Goal: Task Accomplishment & Management: Manage account settings

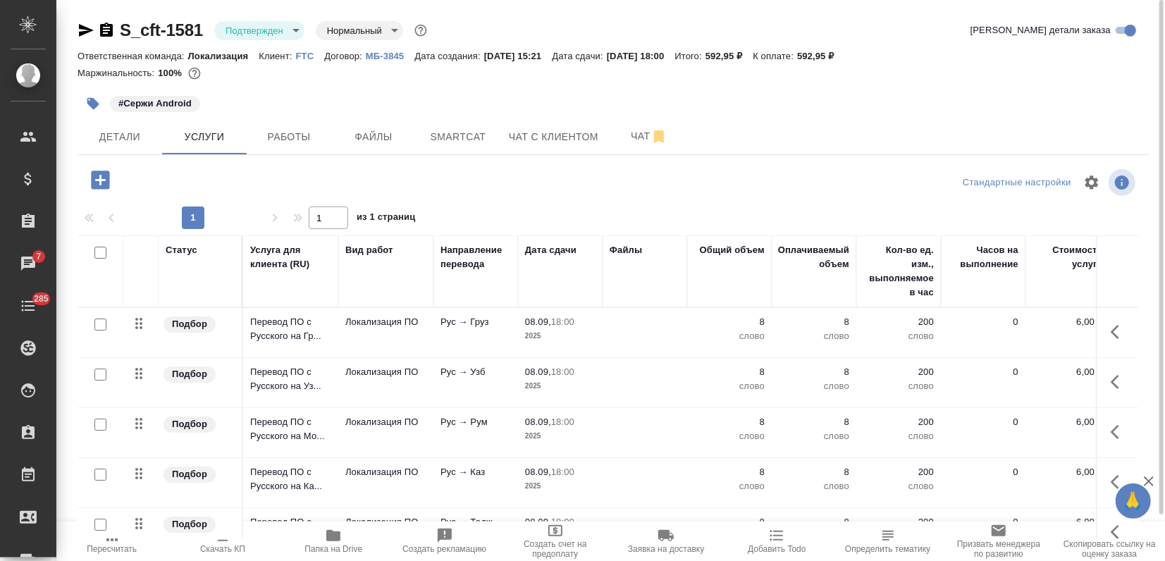
click at [304, 56] on div "Ответственная команда: Локализация Клиент: FTC Договор: МБ-3845 Дата создания: …" at bounding box center [614, 55] width 1072 height 17
click at [303, 53] on p "FTC" at bounding box center [310, 56] width 29 height 11
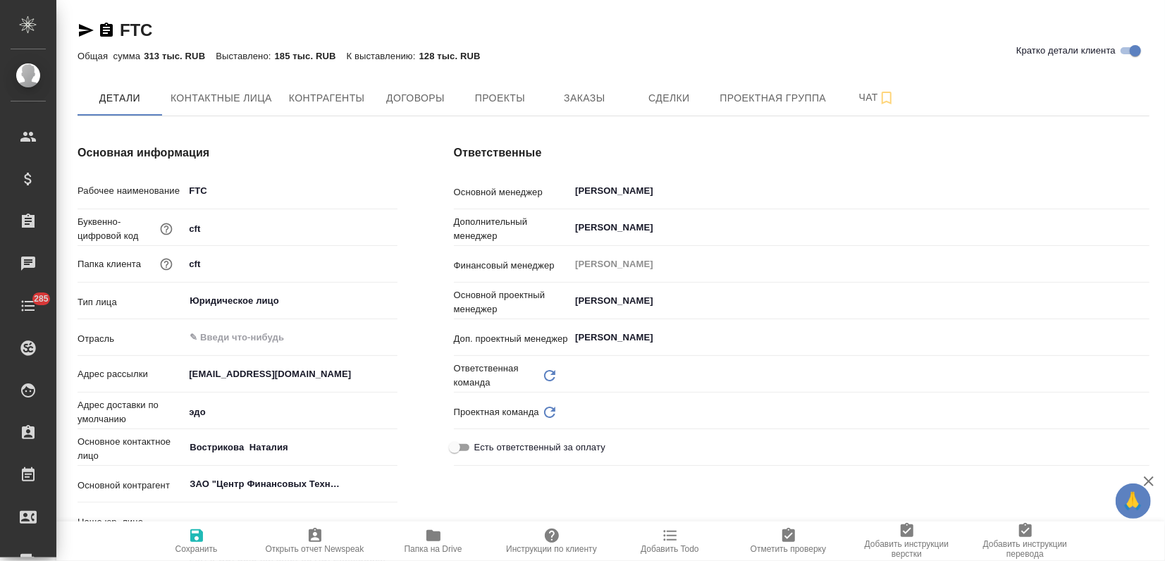
type input "(AU) Общество с ограниченной ответственностью "АЛС""
type textarea "x"
type input "Локализация"
type input "LocQA"
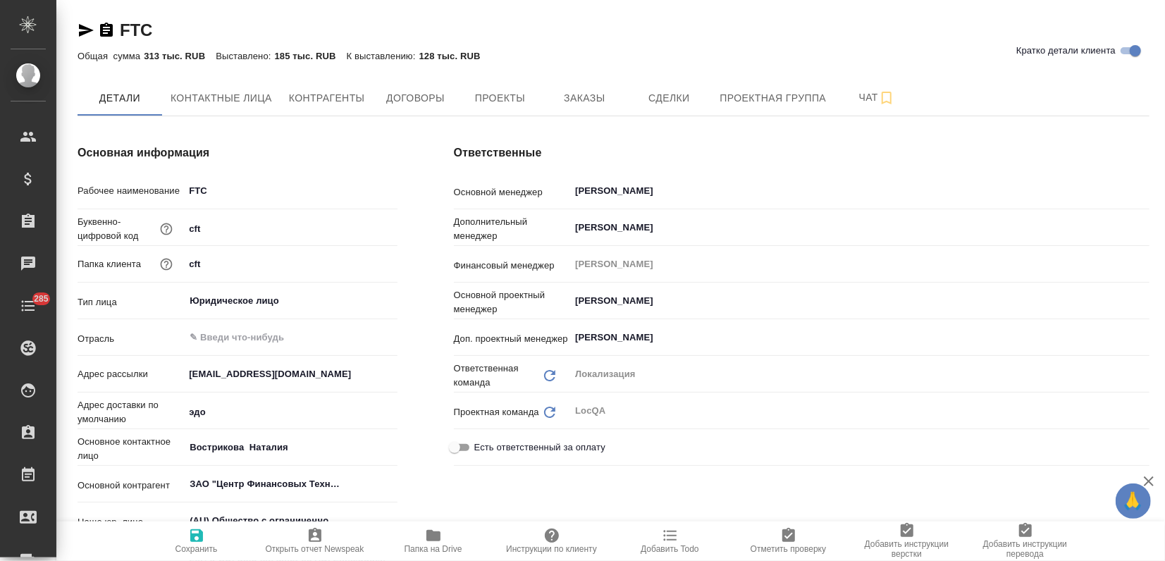
type textarea "x"
click at [588, 88] on button "Заказы" at bounding box center [584, 97] width 85 height 35
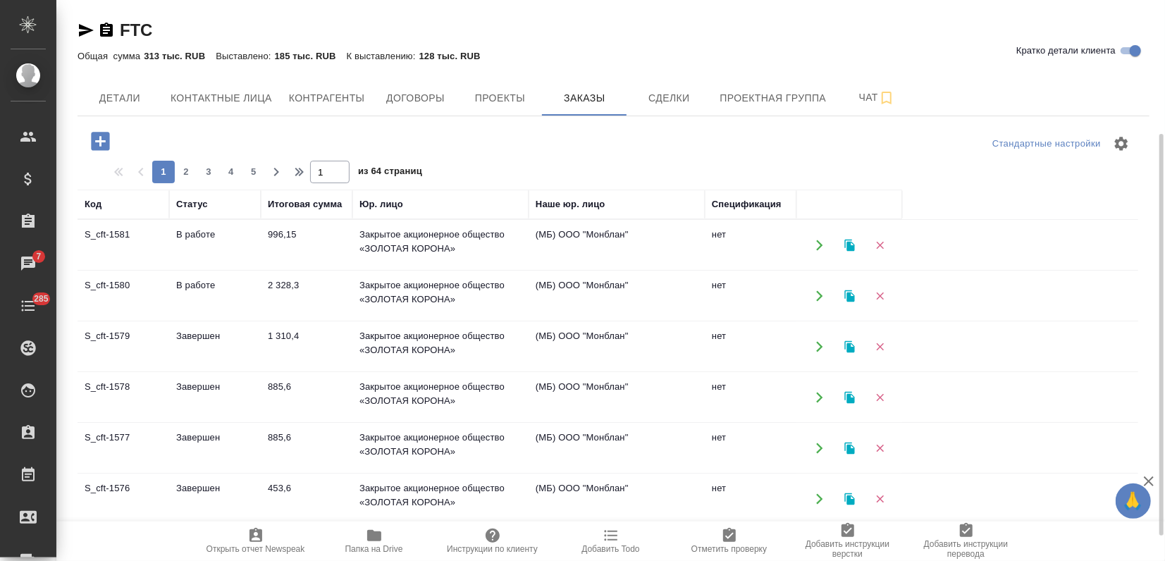
scroll to position [156, 0]
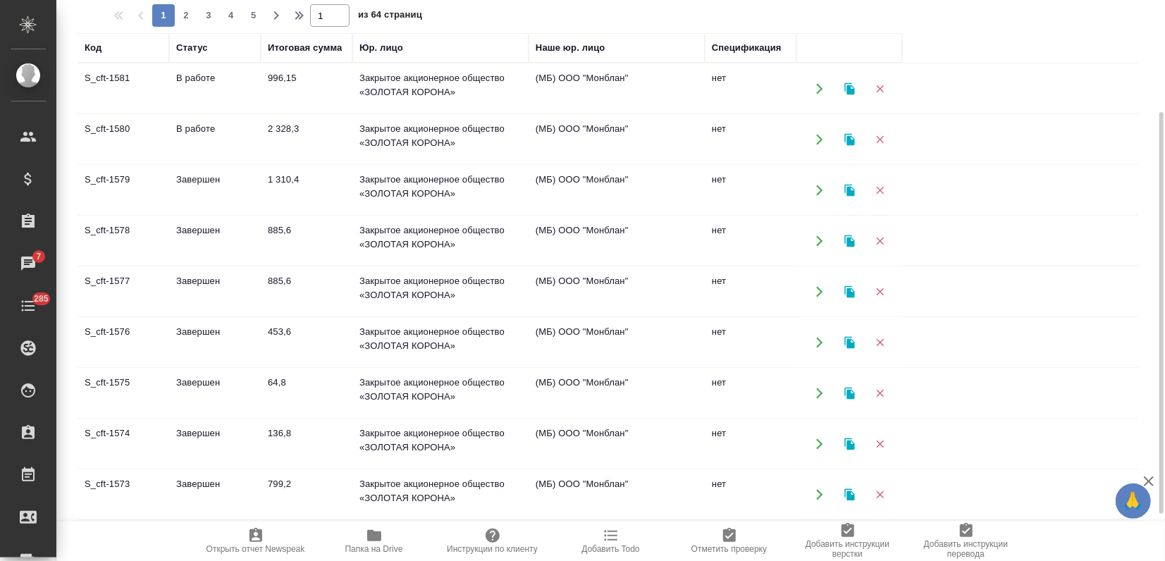
click at [209, 346] on td "Завершен" at bounding box center [215, 342] width 92 height 49
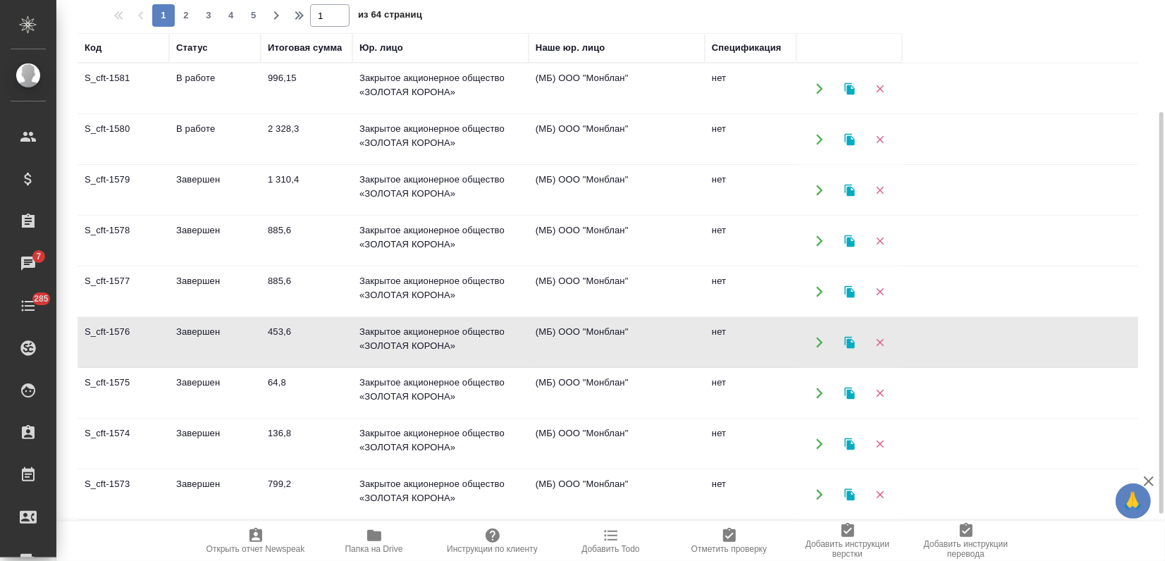
click at [209, 346] on td "Завершен" at bounding box center [215, 342] width 92 height 49
click at [850, 342] on icon "button" at bounding box center [849, 342] width 10 height 12
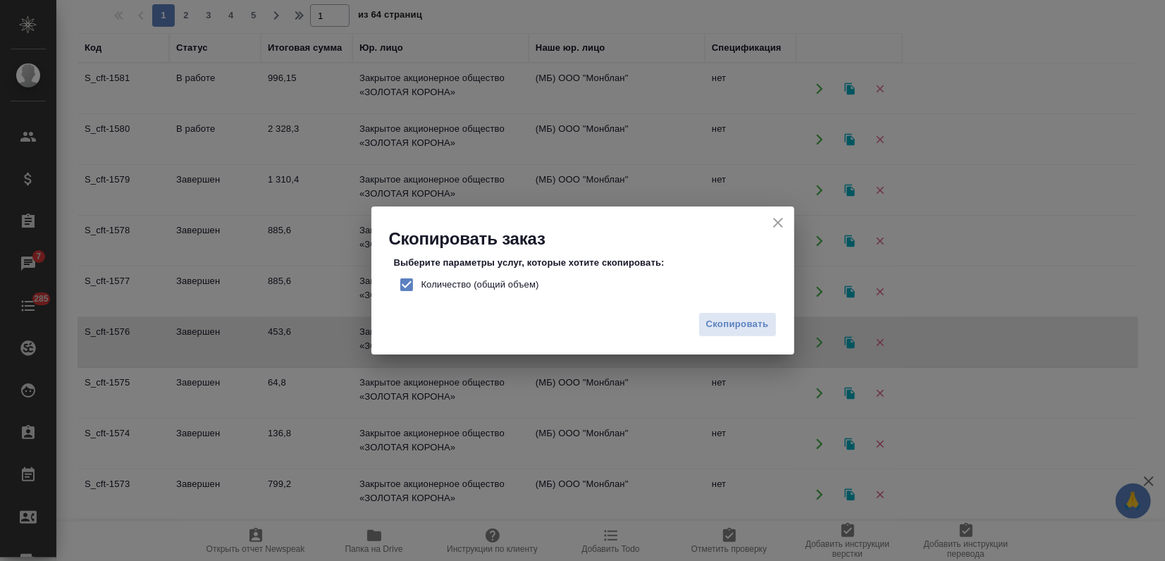
click at [405, 284] on input "Количество (общий объем)" at bounding box center [407, 285] width 30 height 30
checkbox input "false"
click at [756, 333] on button "Скопировать" at bounding box center [737, 324] width 78 height 25
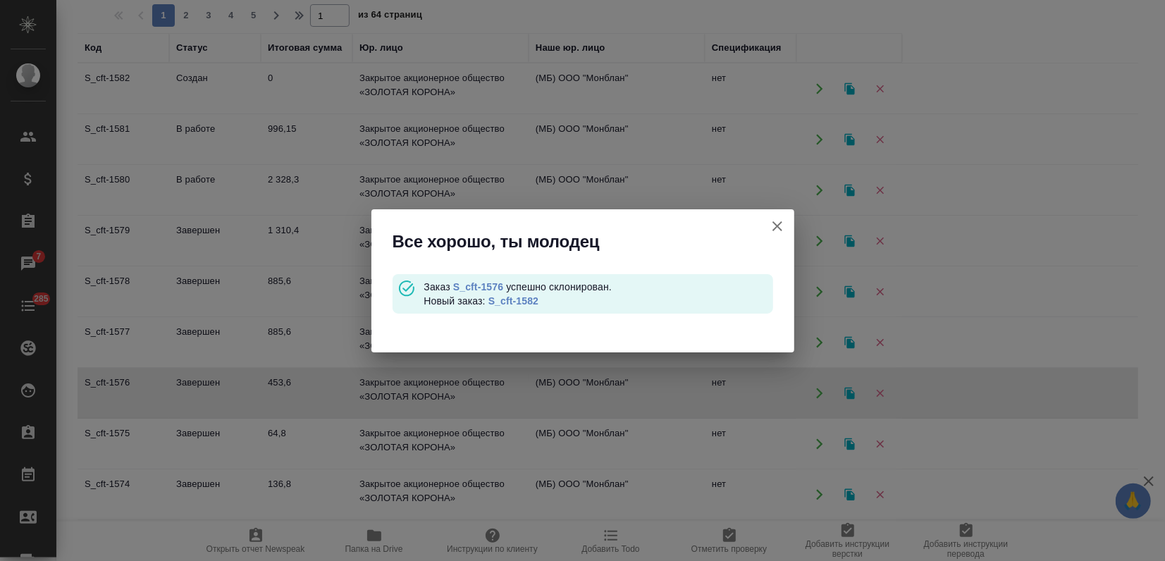
click at [524, 302] on link "S_cft-1582" at bounding box center [513, 300] width 50 height 11
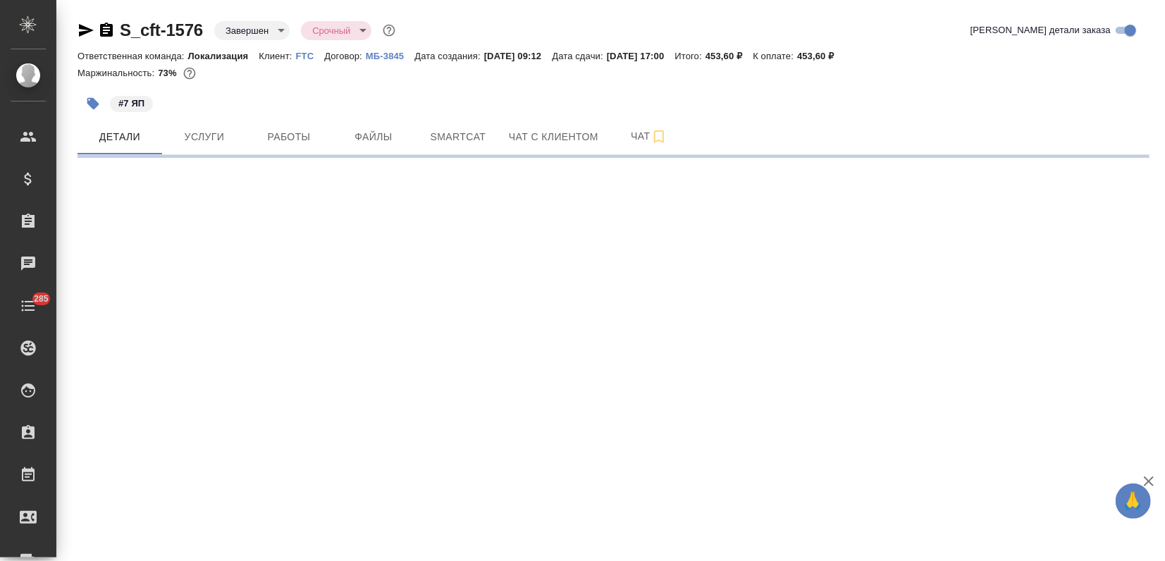
select select "RU"
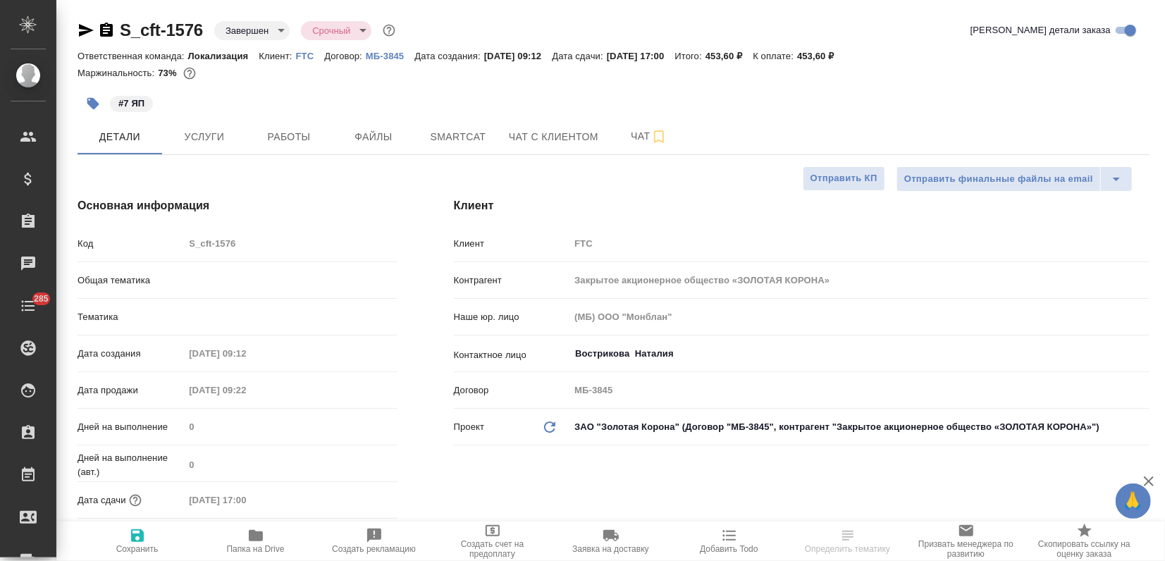
type textarea "x"
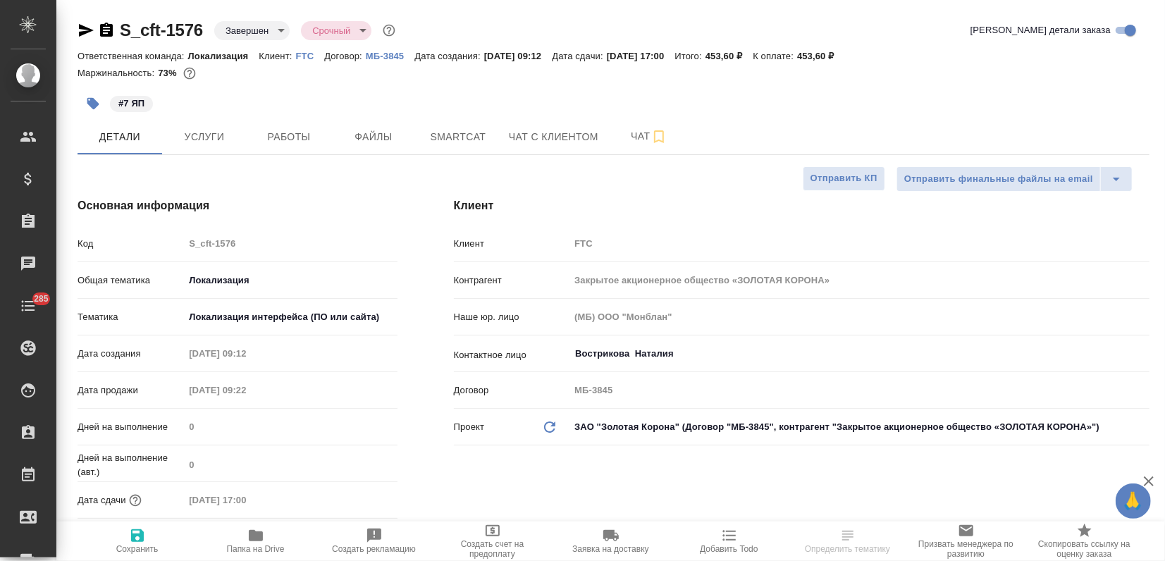
type textarea "x"
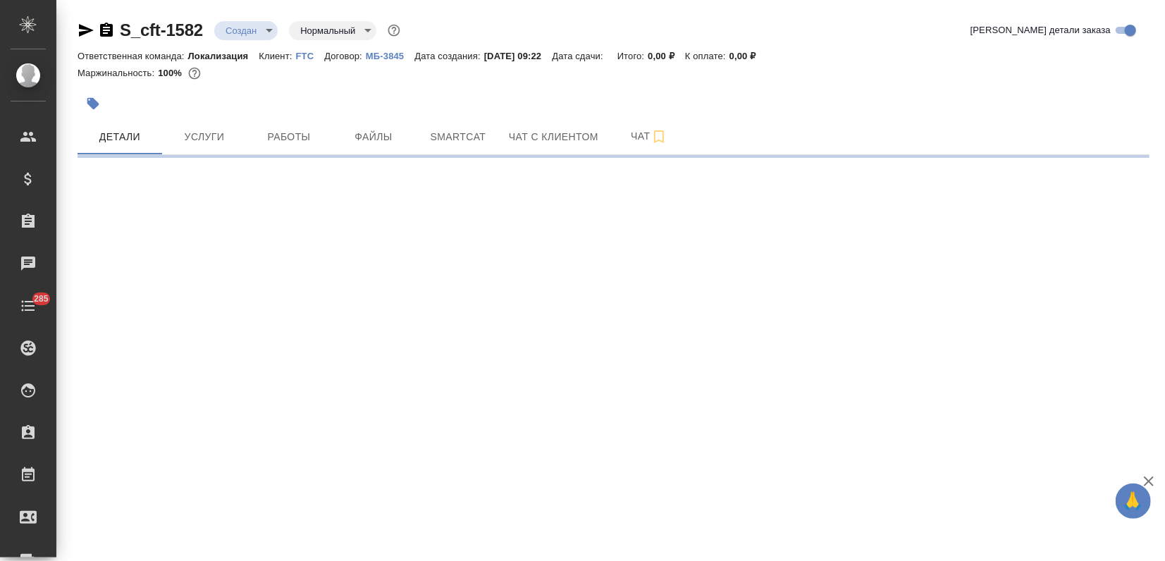
select select "RU"
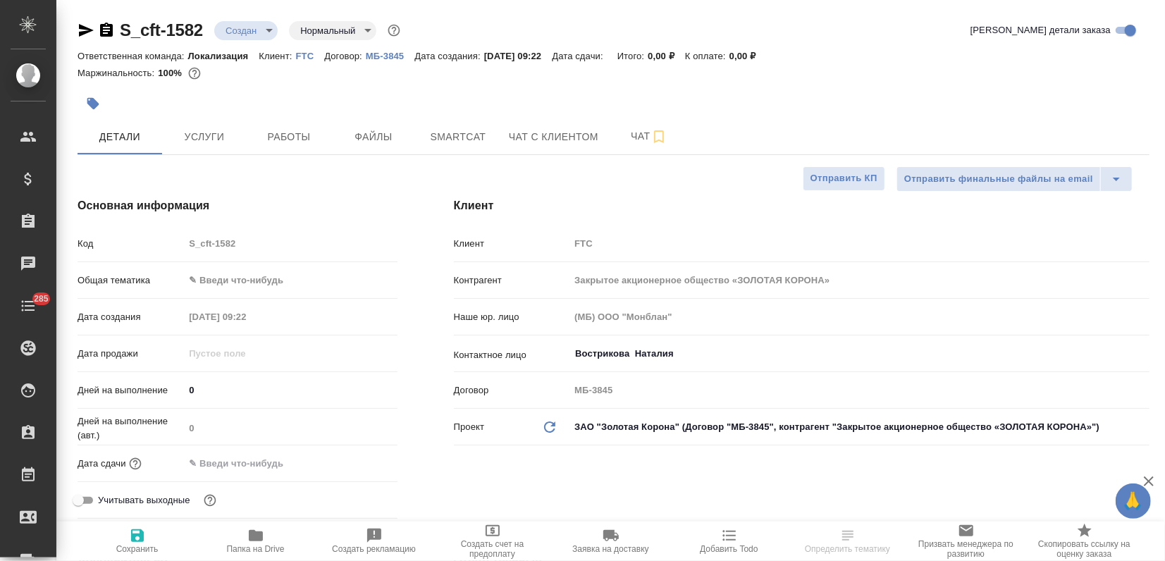
type textarea "x"
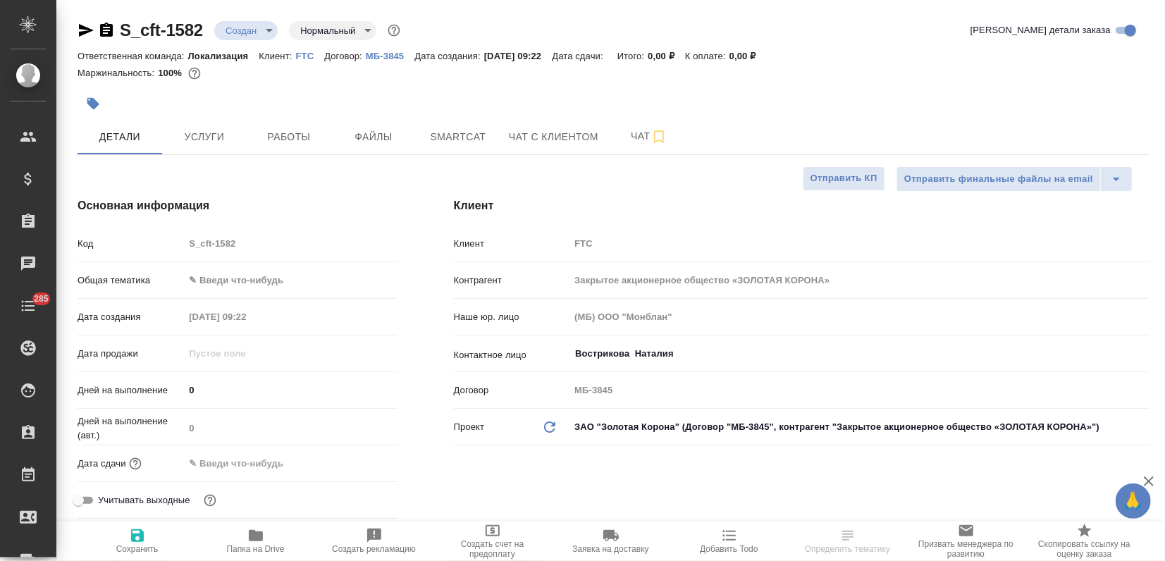
type textarea "x"
drag, startPoint x: 205, startPoint y: 28, endPoint x: 105, endPoint y: 26, distance: 100.1
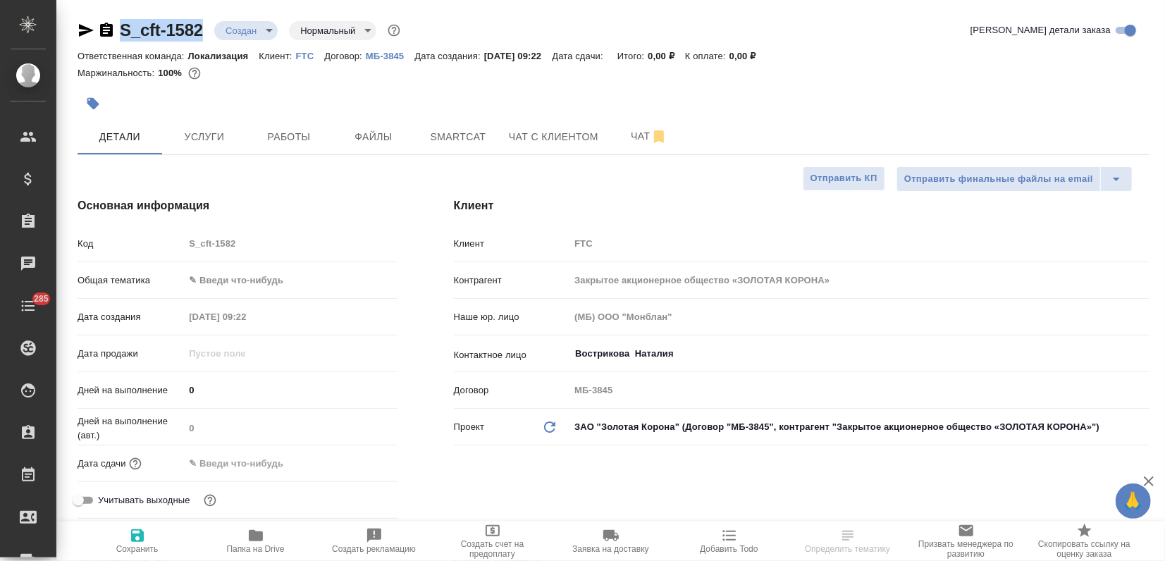
click at [105, 26] on div "S_cft-1582 Создан new Нормальный normal" at bounding box center [241, 30] width 326 height 23
copy link "S_cft-1582"
type textarea "x"
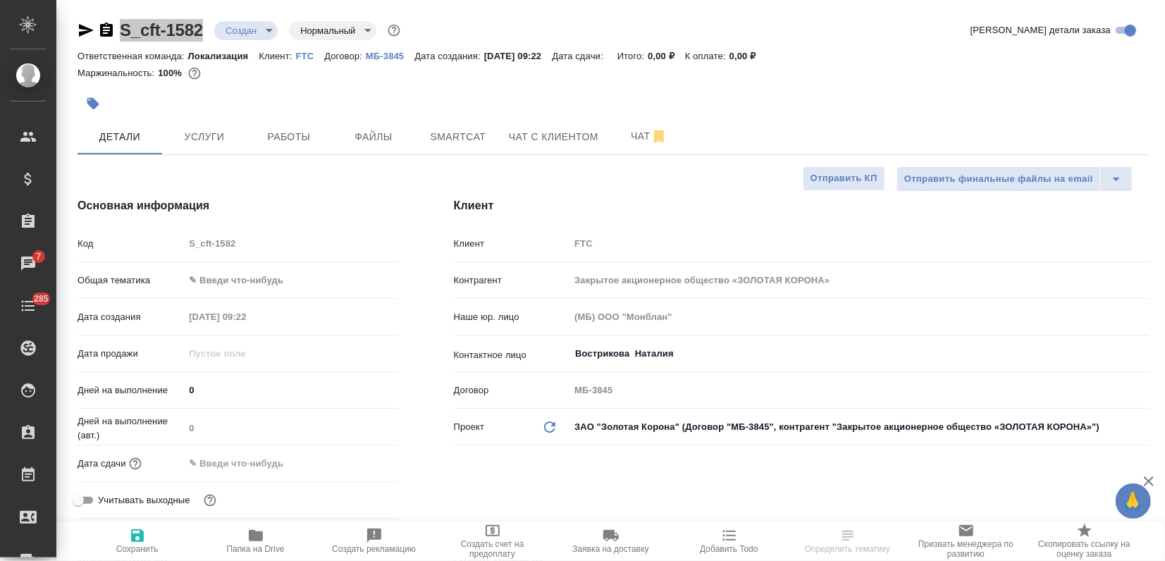
select select "RU"
type textarea "x"
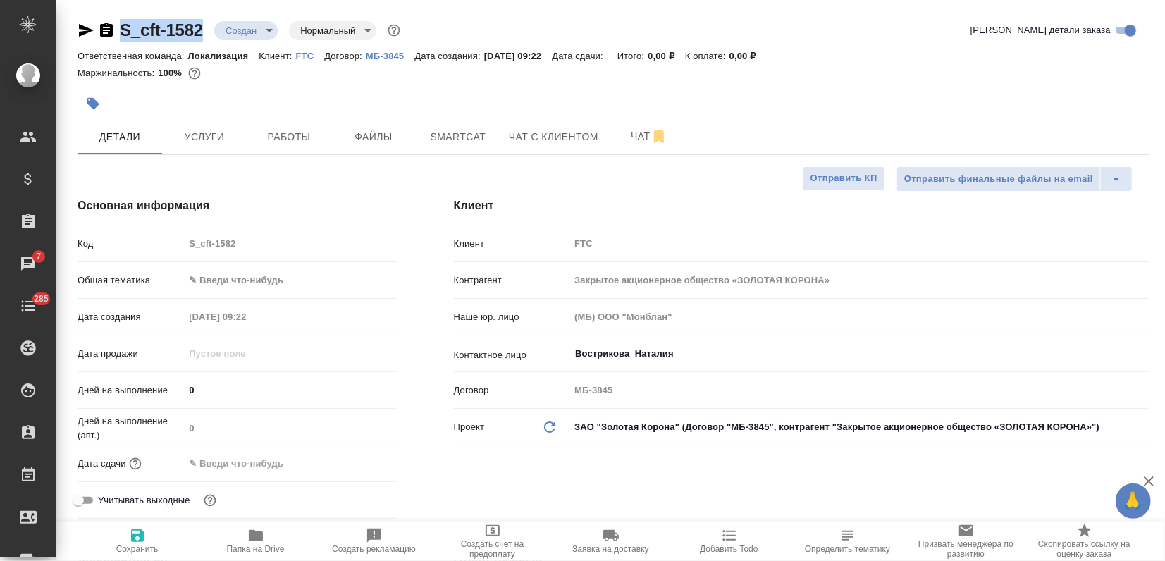
type textarea "x"
click at [203, 282] on body "🙏 .cls-1 fill:#fff; AWATERA Zagorodnikh Viktoria Клиенты Спецификации Заказы 7 …" at bounding box center [582, 280] width 1165 height 561
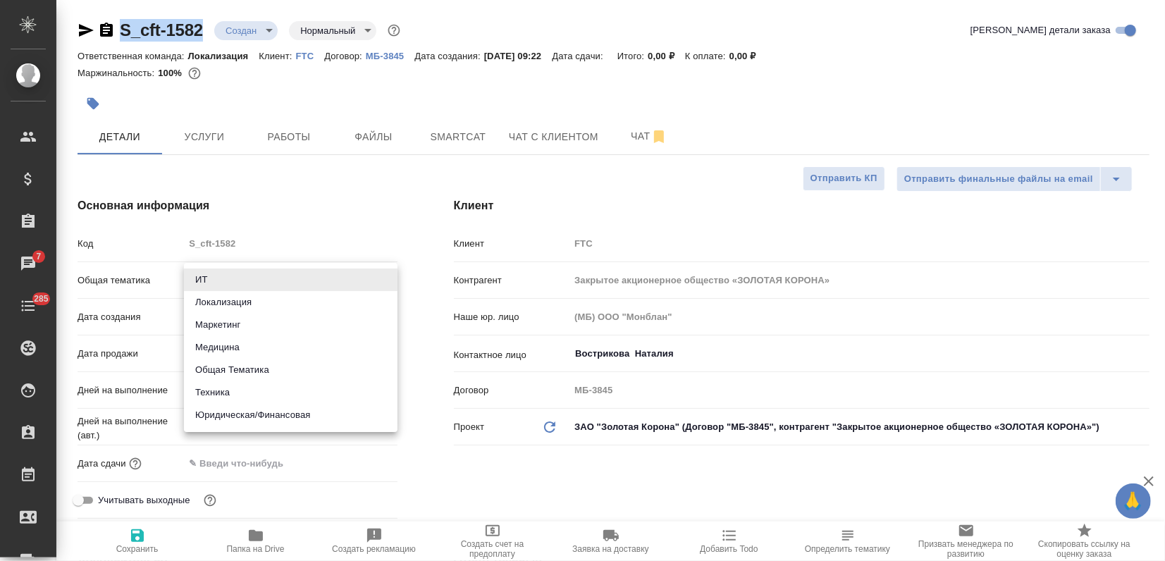
click at [221, 310] on li "Локализация" at bounding box center [290, 302] width 213 height 23
type input "local"
type textarea "x"
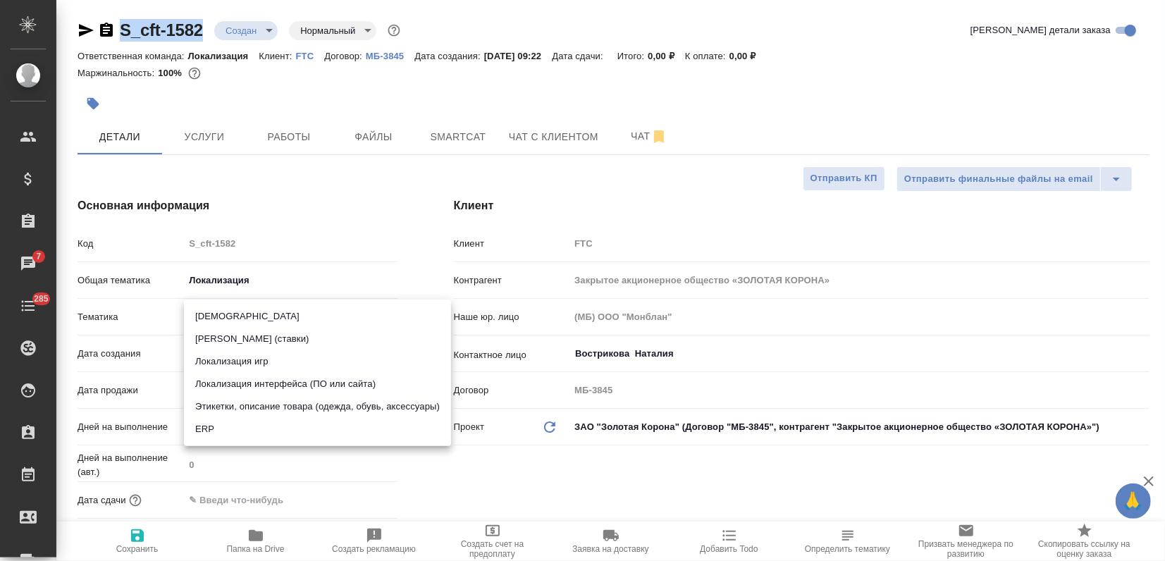
click at [219, 319] on body "🙏 .cls-1 fill:#fff; AWATERA Zagorodnikh Viktoria Клиенты Спецификации Заказы 7 …" at bounding box center [582, 280] width 1165 height 561
click at [257, 383] on li "Локализация интерфейса (ПО или сайта)" at bounding box center [317, 384] width 267 height 23
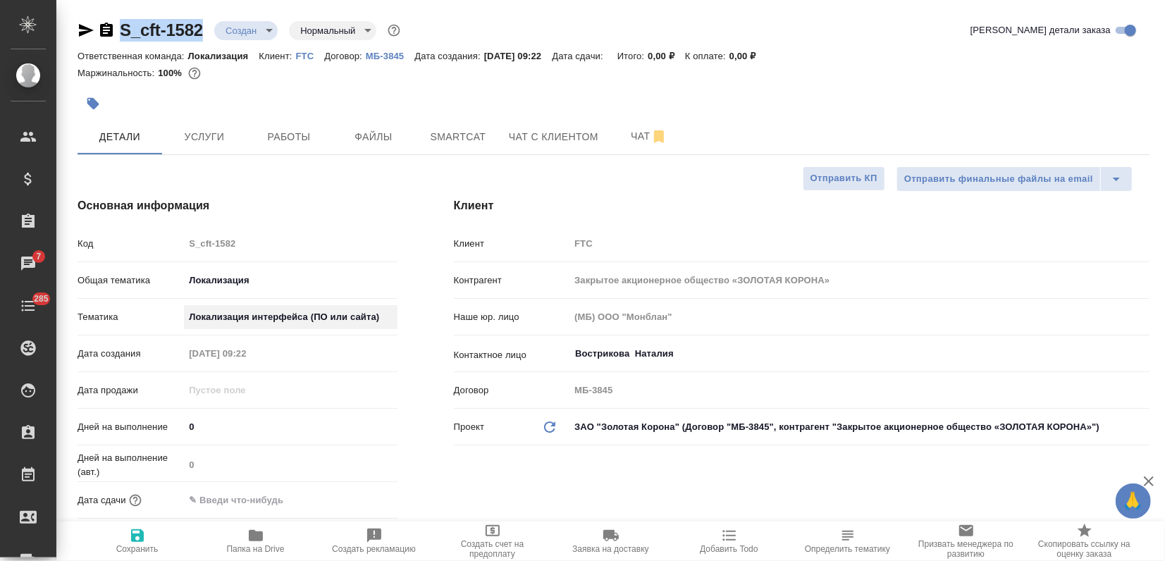
type textarea "x"
type input "5a8b8b956a9677013d343e0d"
click at [125, 541] on span "Сохранить" at bounding box center [137, 540] width 101 height 27
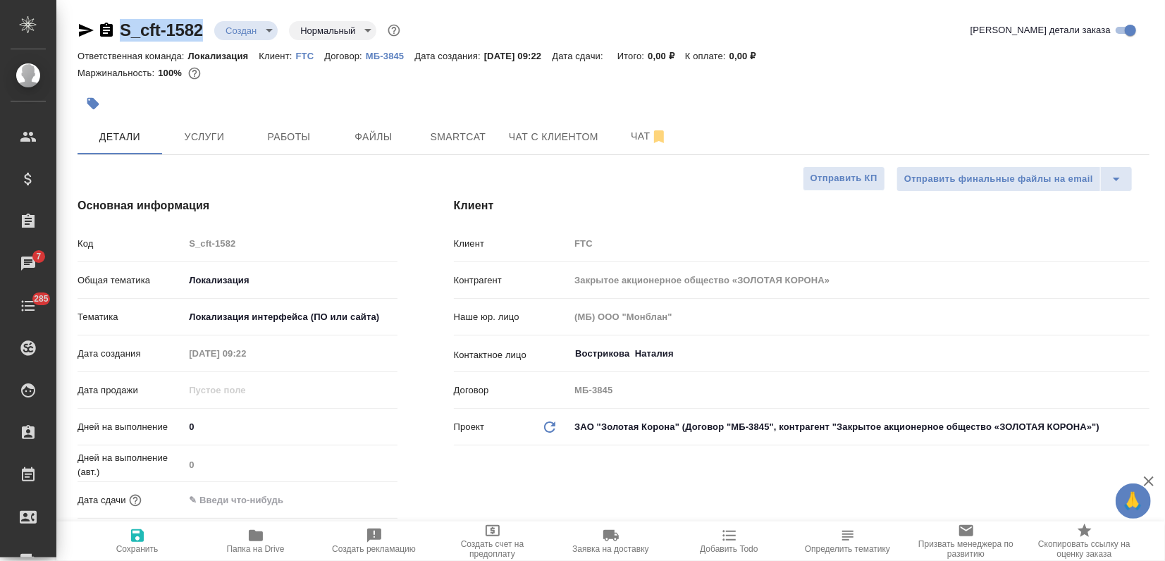
type textarea "x"
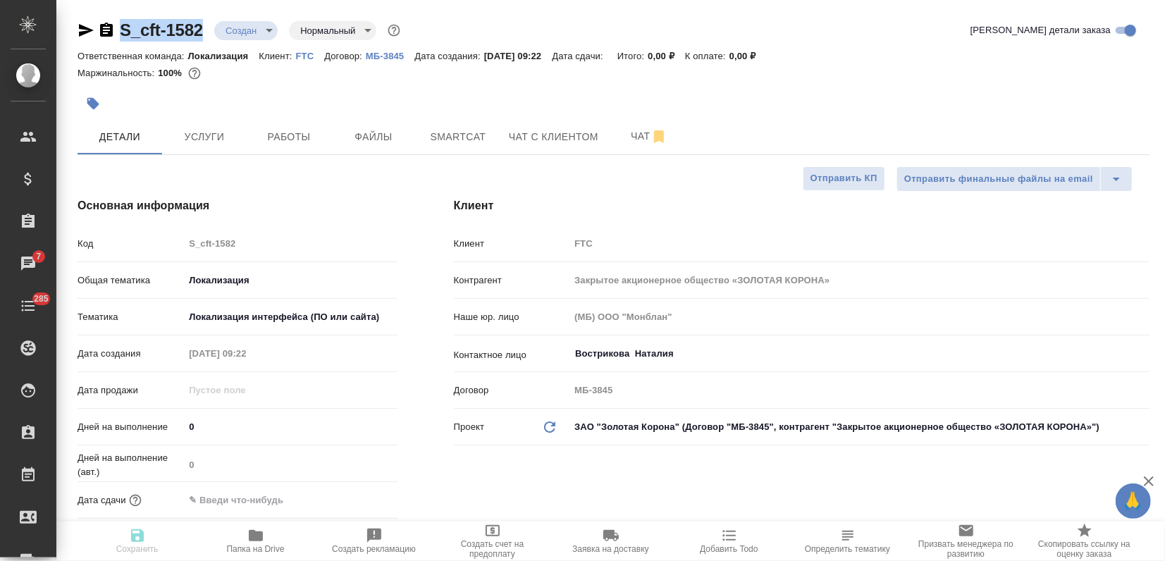
type textarea "x"
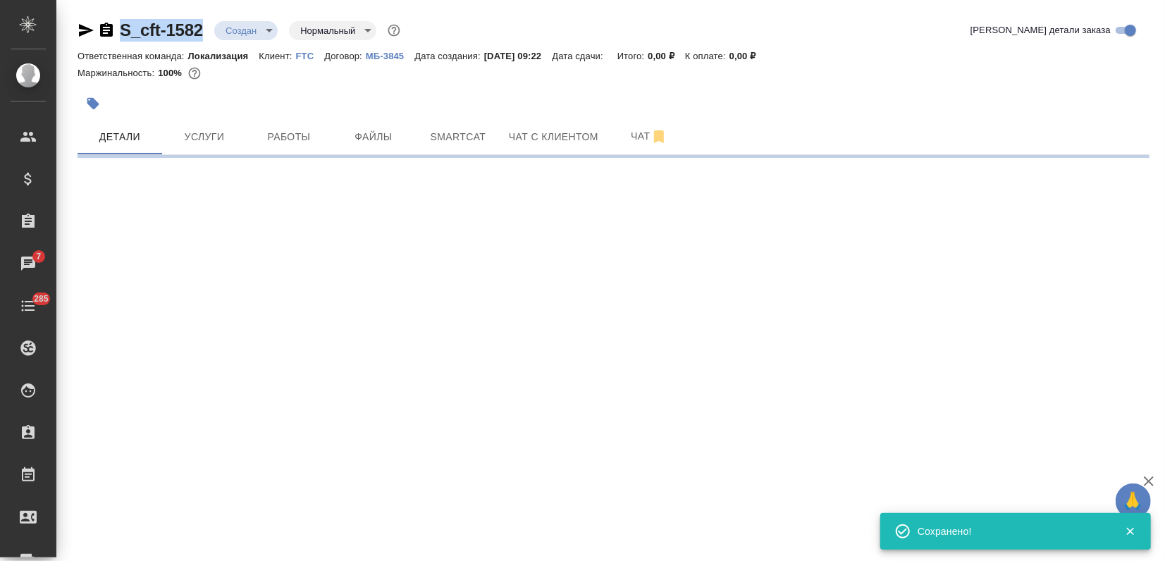
select select "RU"
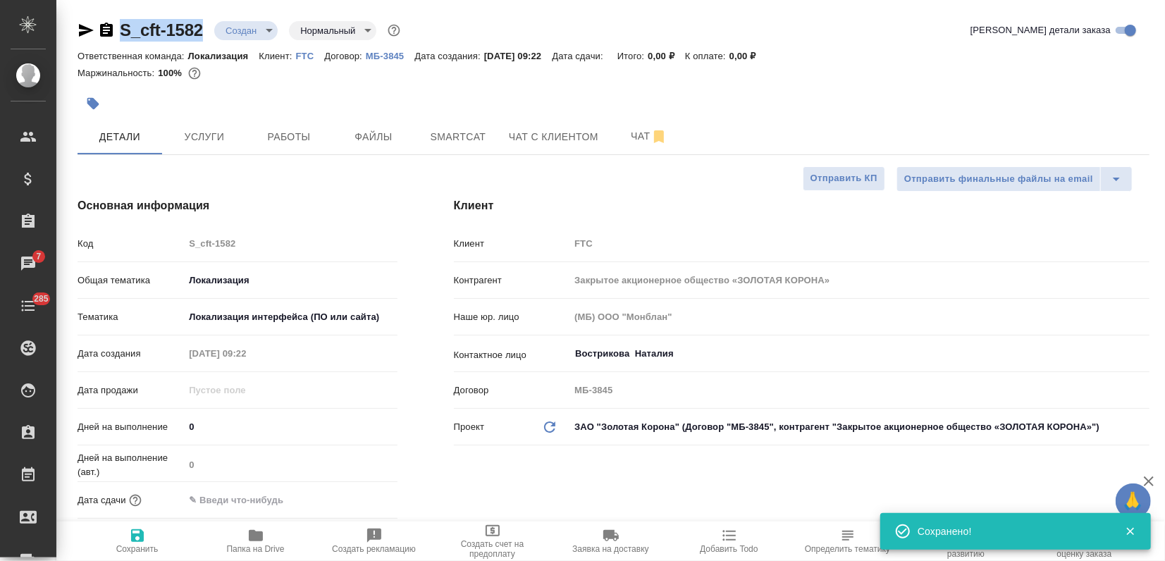
type textarea "x"
click at [228, 502] on input "text" at bounding box center [245, 500] width 123 height 20
click at [356, 496] on icon "button" at bounding box center [356, 499] width 17 height 17
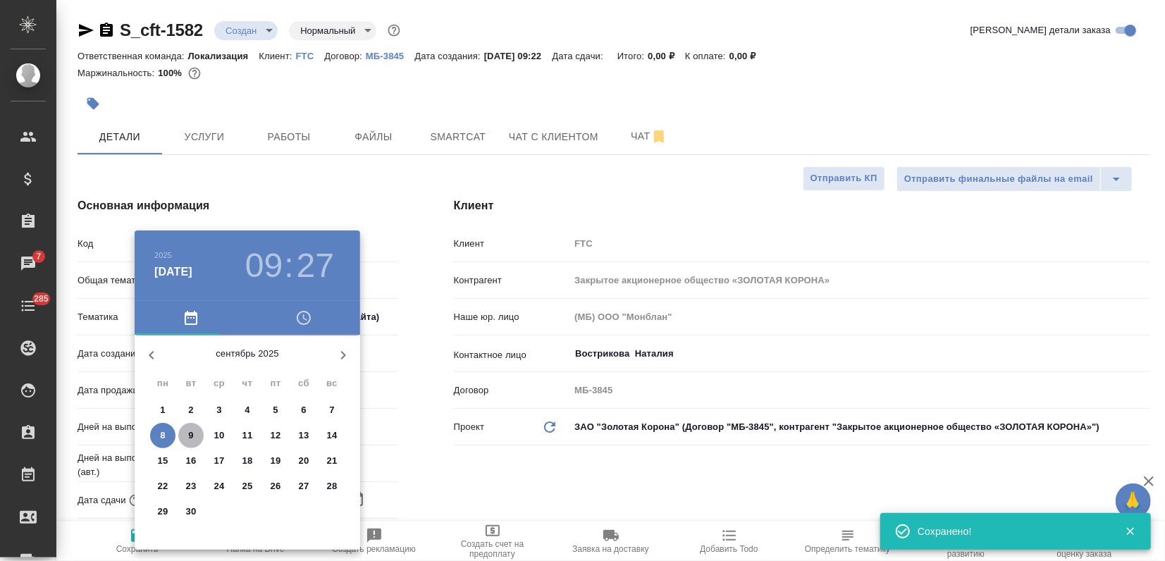
click at [189, 435] on p "9" at bounding box center [190, 435] width 5 height 14
type input "09.09.2025 09:27"
type textarea "x"
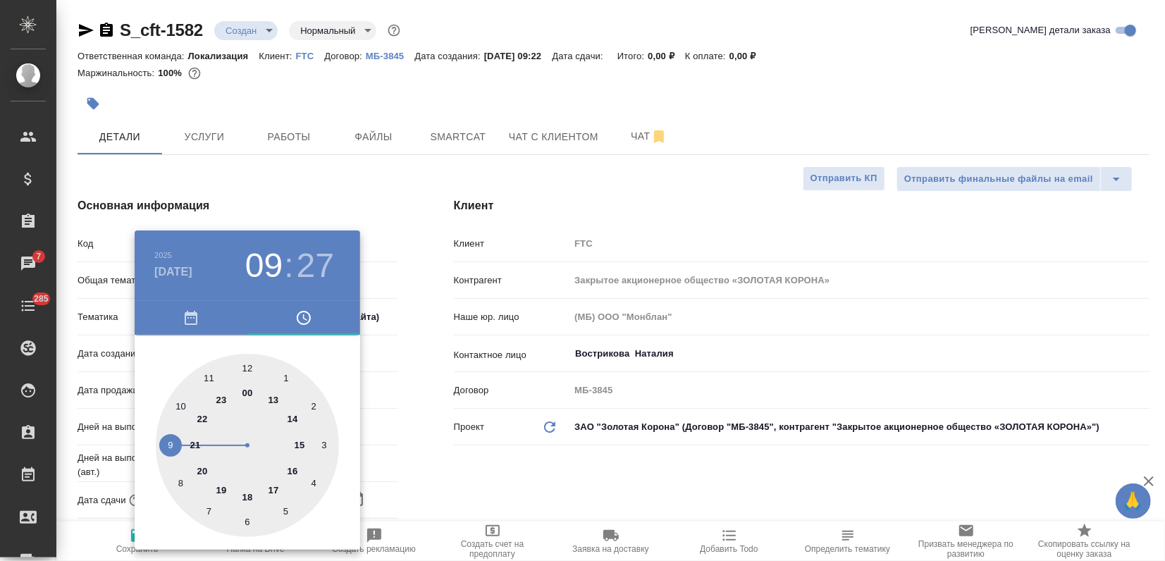
click at [208, 378] on div at bounding box center [247, 445] width 183 height 183
type input "09.09.2025 11:27"
type textarea "x"
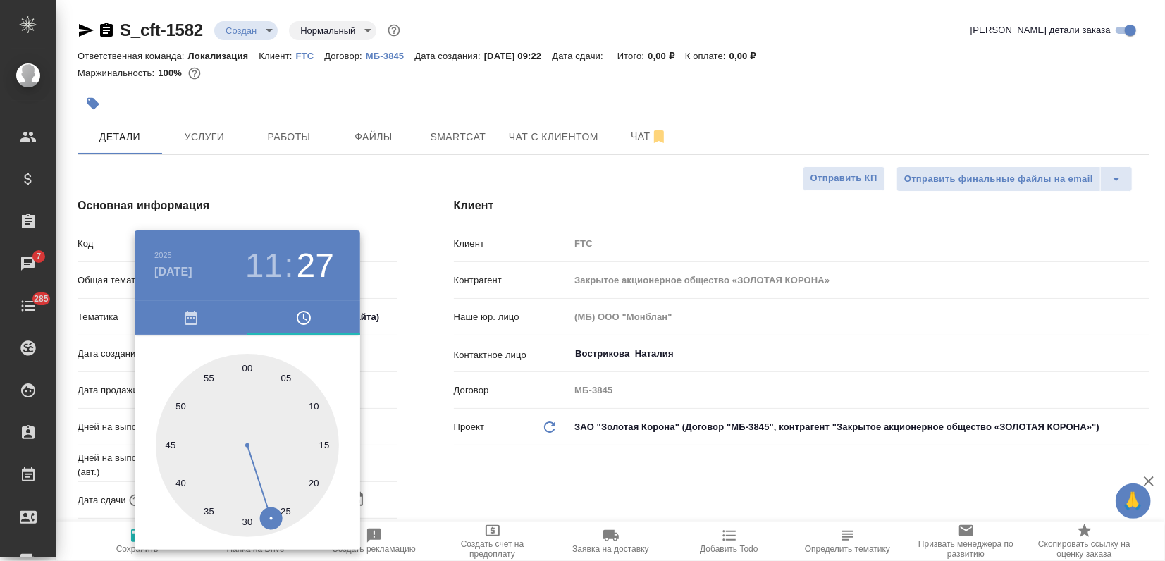
click at [248, 367] on div at bounding box center [247, 445] width 183 height 183
type input "09.09.2025 11:00"
type textarea "x"
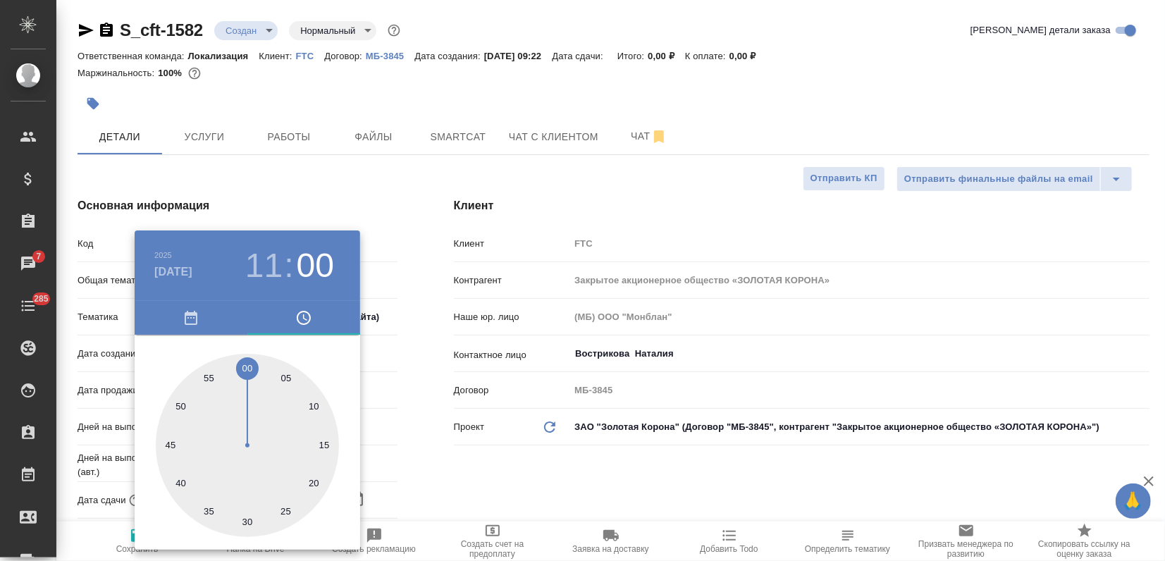
drag, startPoint x: 409, startPoint y: 180, endPoint x: 323, endPoint y: 497, distance: 327.7
click at [409, 180] on div at bounding box center [582, 280] width 1165 height 561
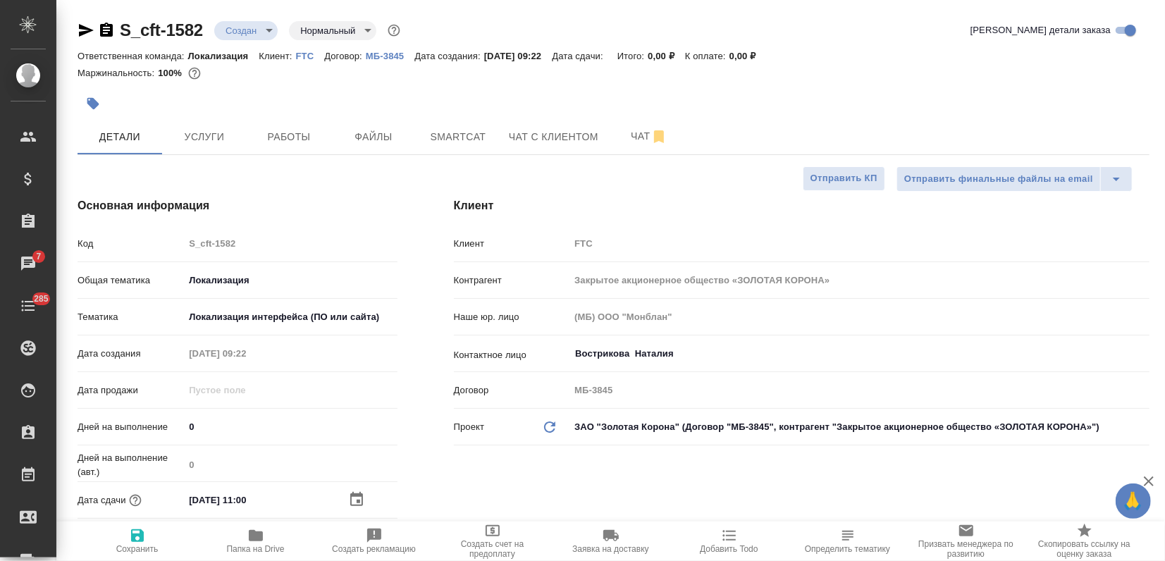
click at [147, 536] on span "Сохранить" at bounding box center [137, 540] width 101 height 27
type textarea "x"
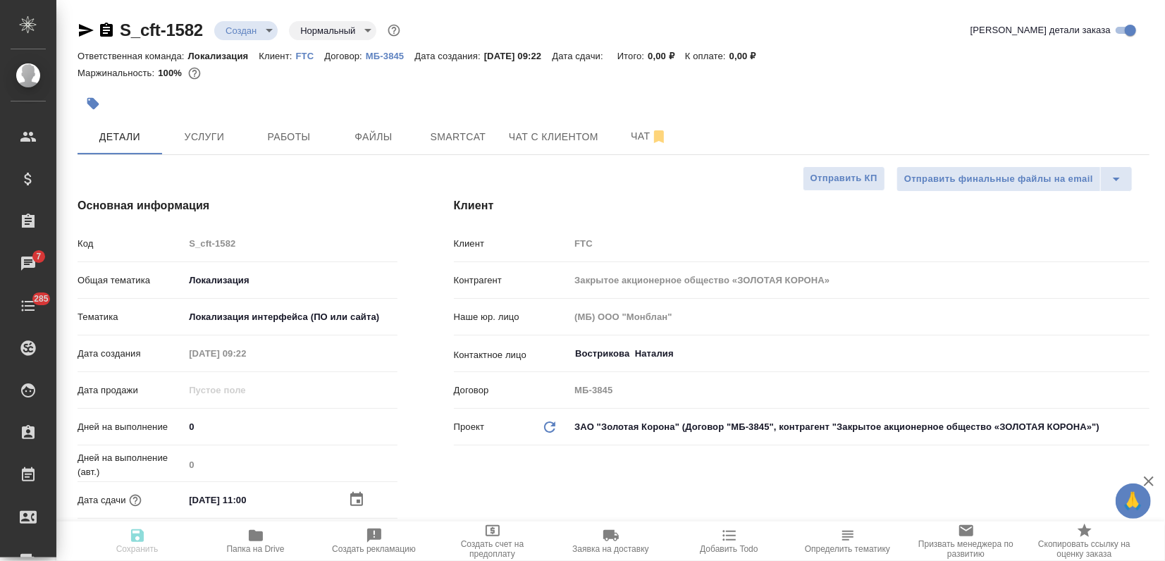
type textarea "x"
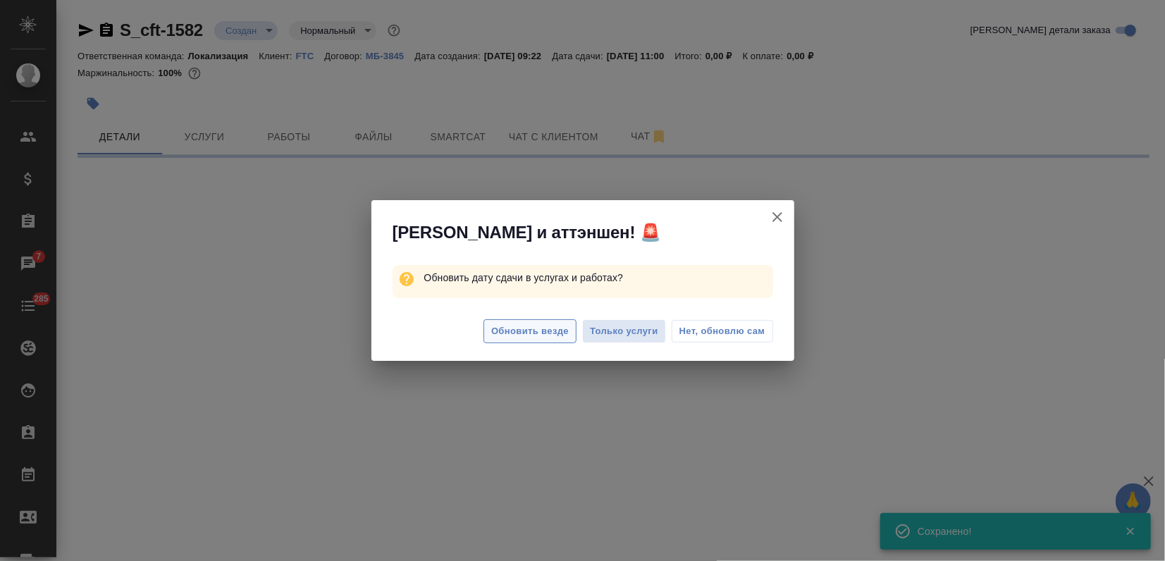
select select "RU"
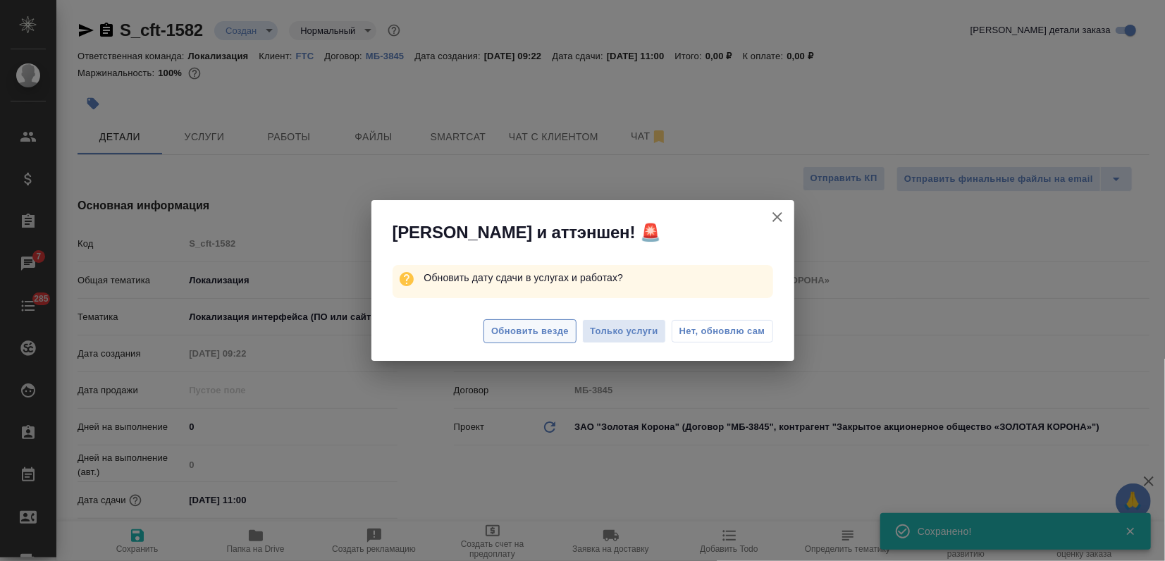
type textarea "x"
click at [506, 326] on span "Обновить везде" at bounding box center [530, 331] width 78 height 16
type textarea "x"
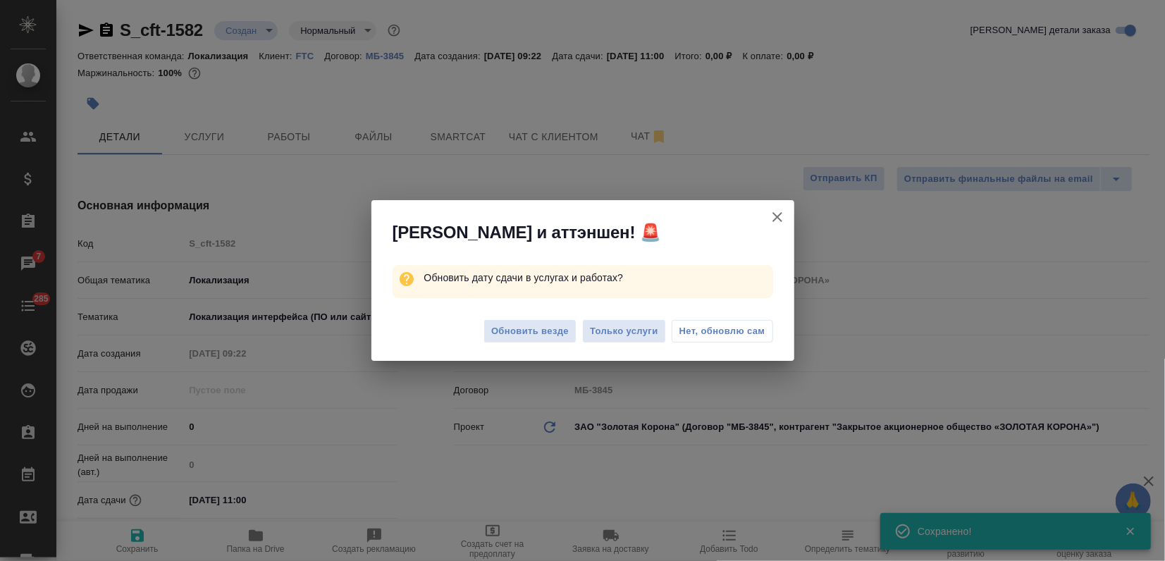
type textarea "x"
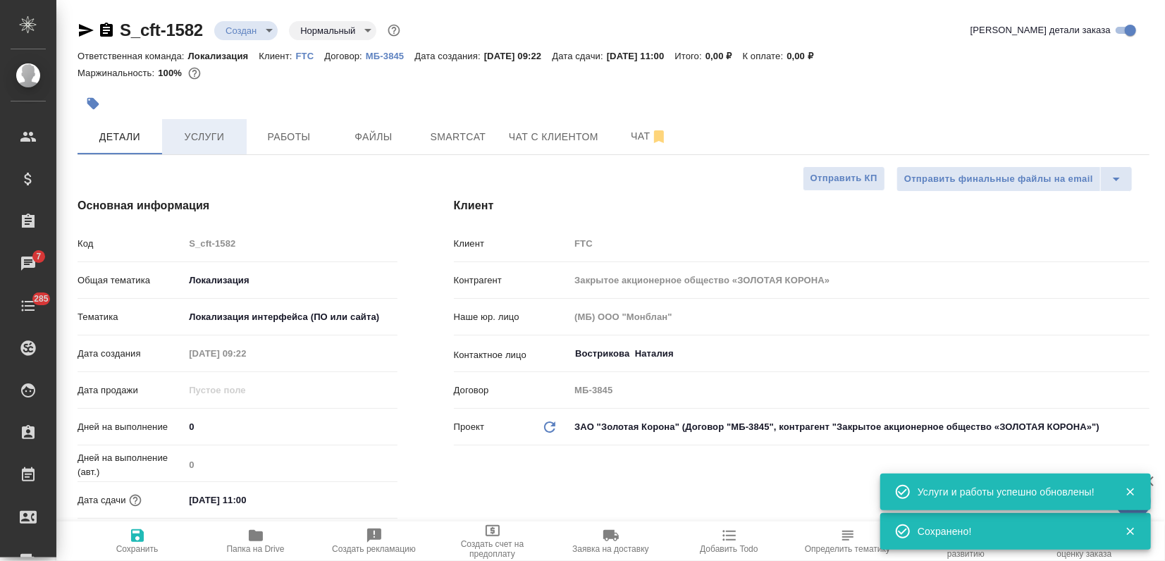
click at [206, 137] on span "Услуги" at bounding box center [205, 137] width 68 height 18
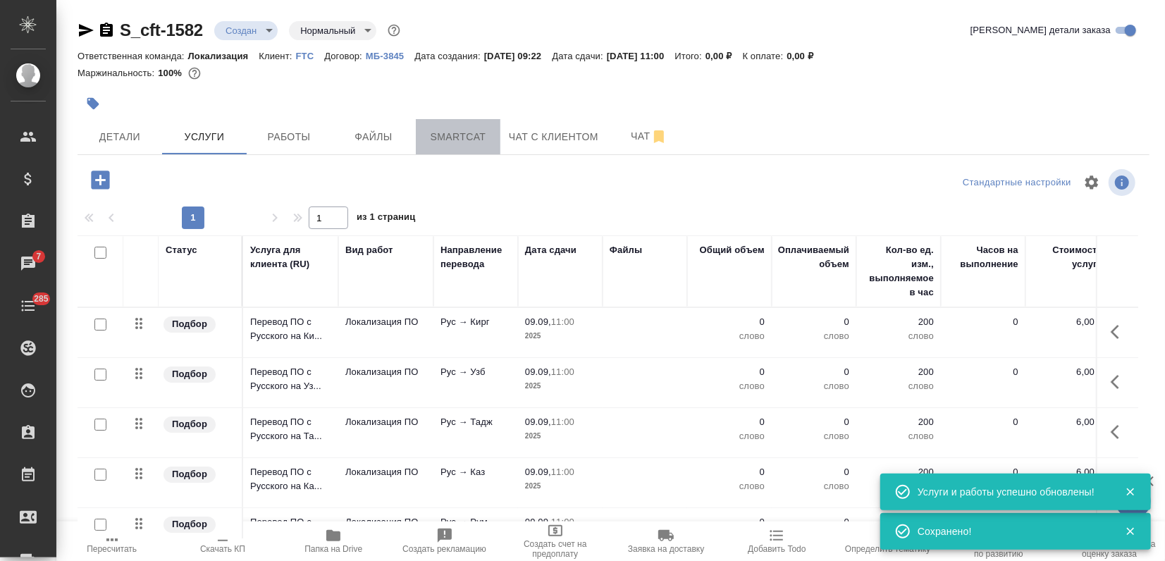
click at [452, 142] on span "Smartcat" at bounding box center [458, 137] width 68 height 18
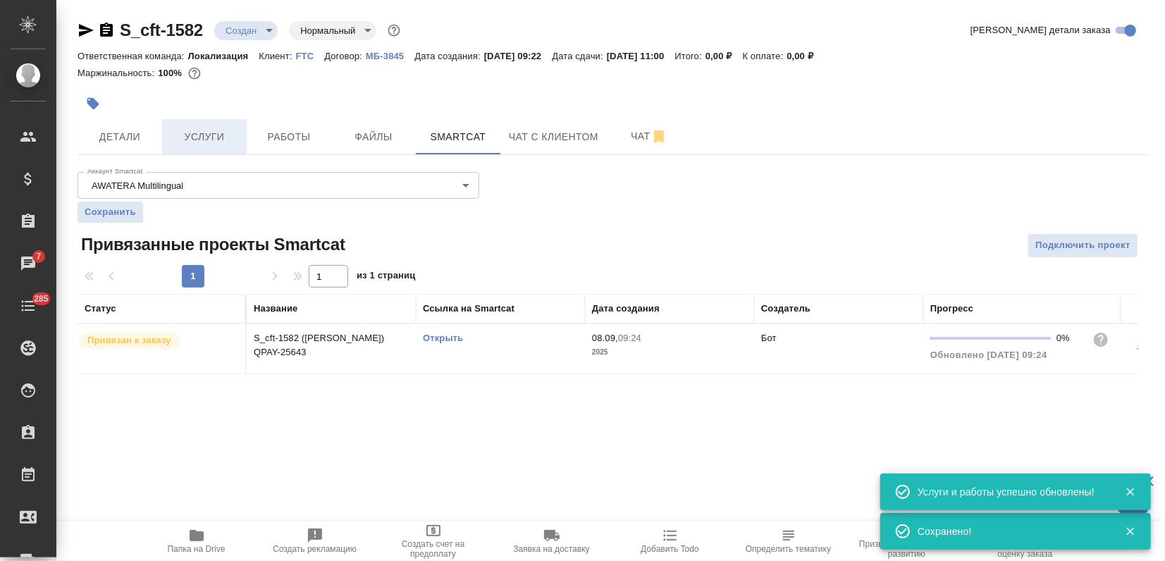
click at [171, 135] on span "Услуги" at bounding box center [205, 137] width 68 height 18
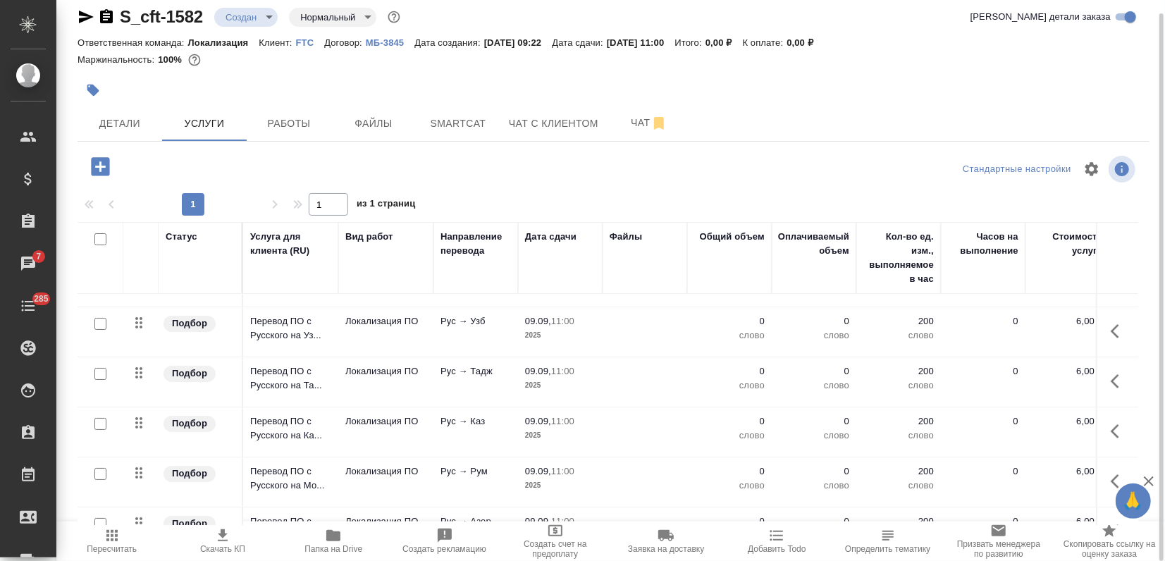
scroll to position [78, 0]
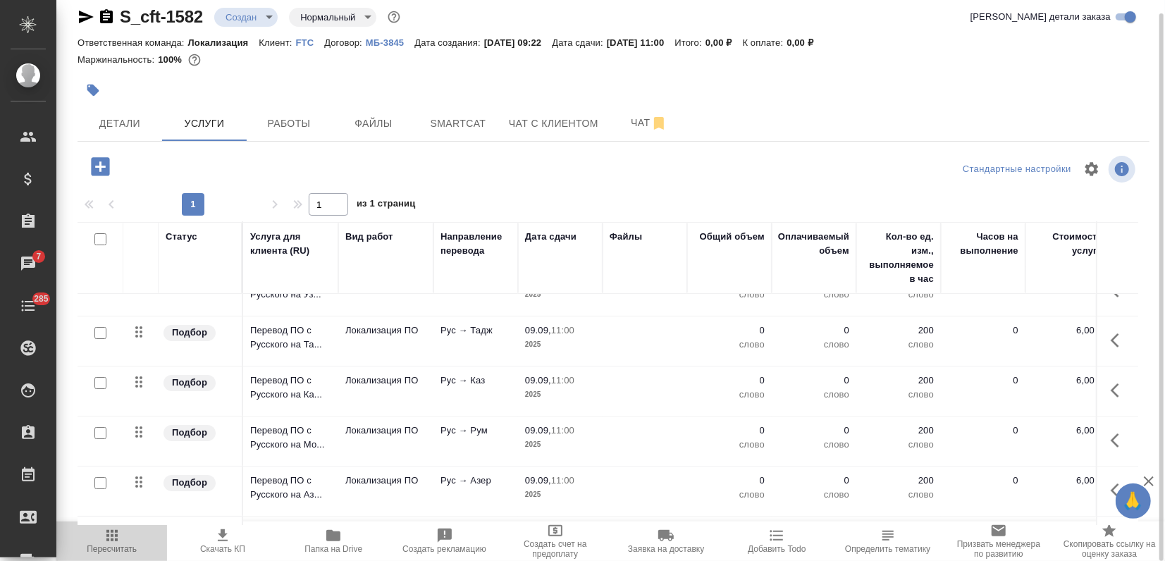
click at [109, 547] on span "Пересчитать" at bounding box center [112, 549] width 50 height 10
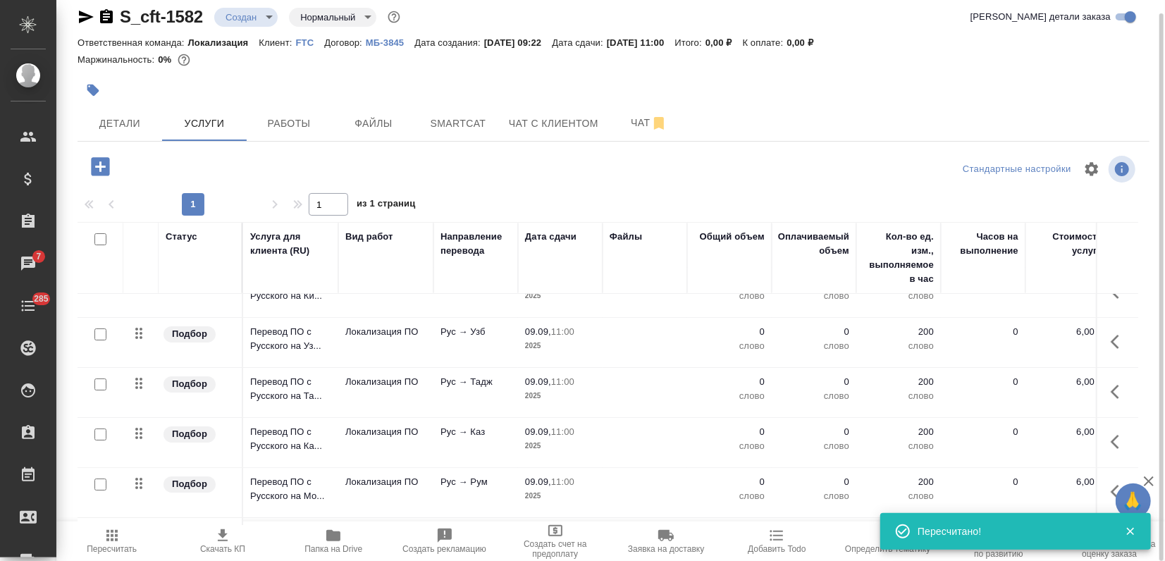
scroll to position [0, 0]
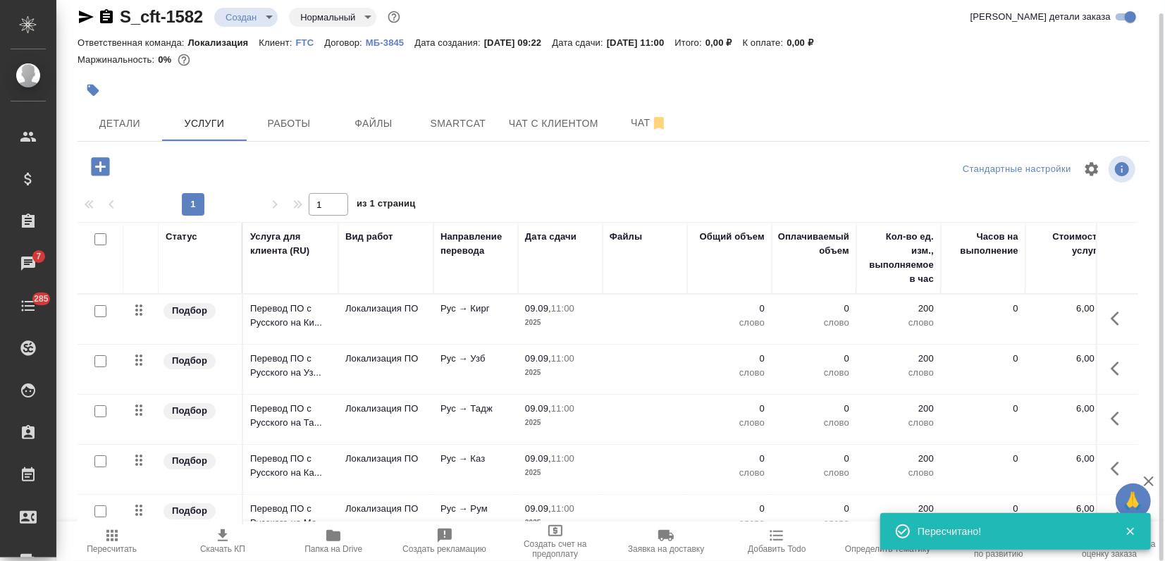
drag, startPoint x: 96, startPoint y: 309, endPoint x: 199, endPoint y: 326, distance: 104.1
click at [98, 310] on input "checkbox" at bounding box center [100, 311] width 12 height 12
checkbox input "true"
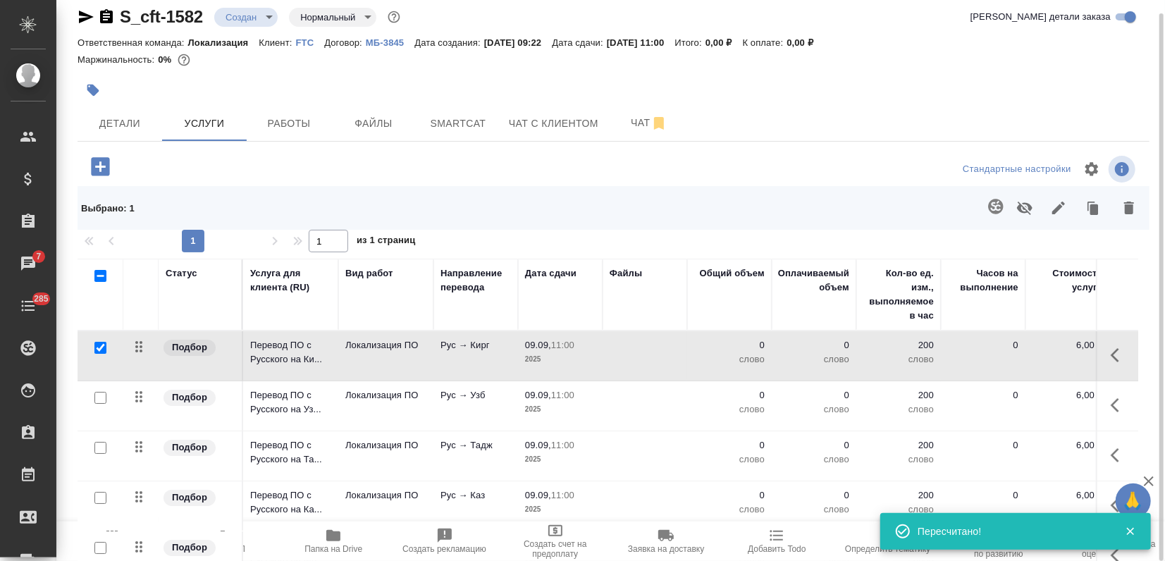
click at [105, 276] on input "checkbox" at bounding box center [100, 276] width 12 height 12
checkbox input "true"
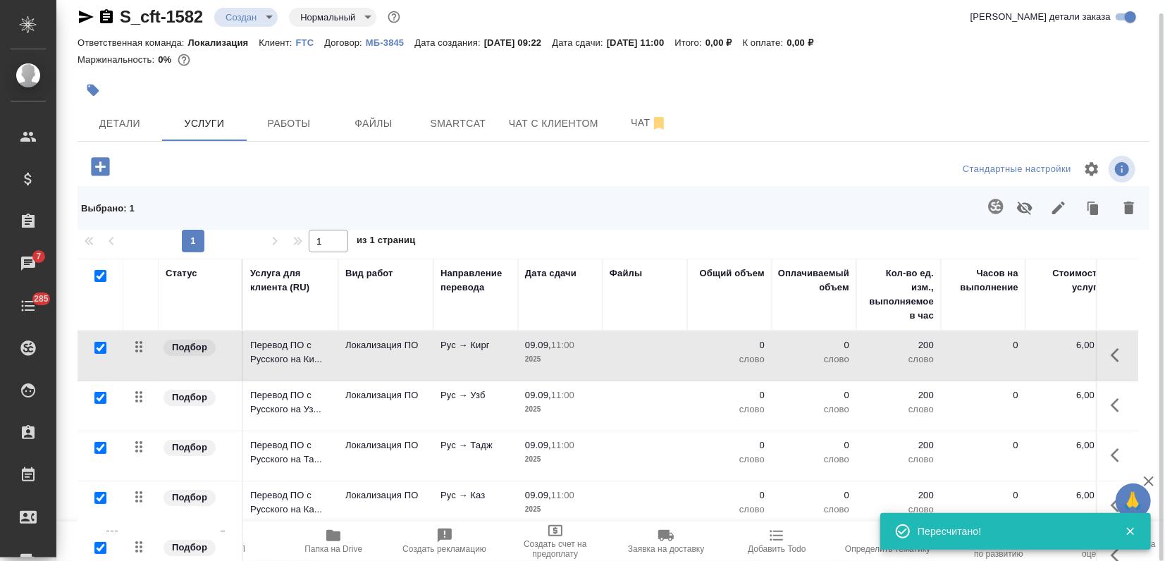
checkbox input "true"
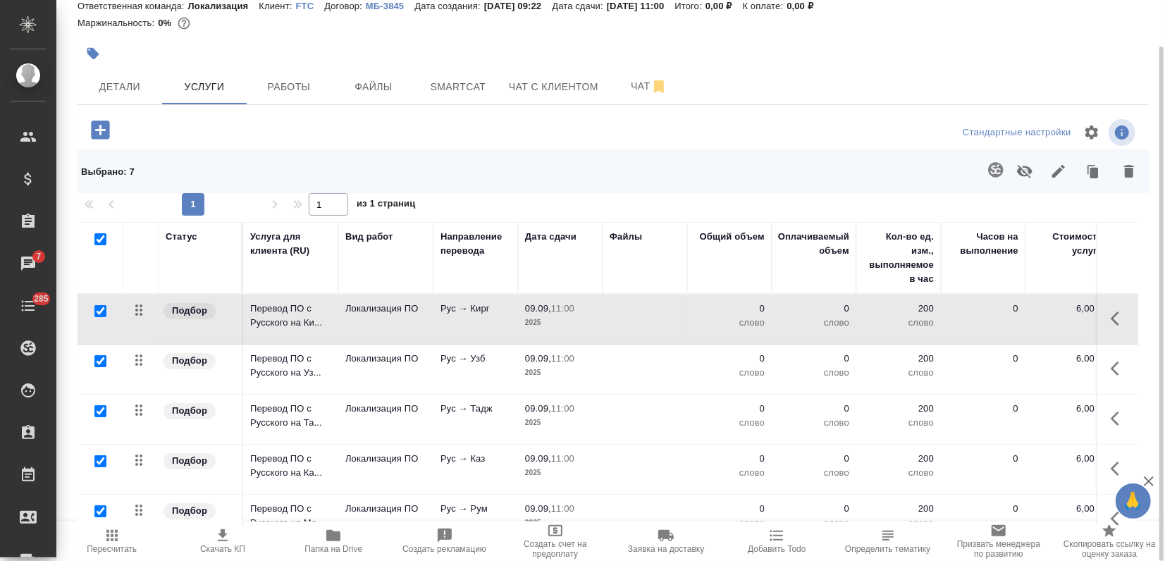
click at [1058, 168] on icon "button" at bounding box center [1058, 171] width 17 height 17
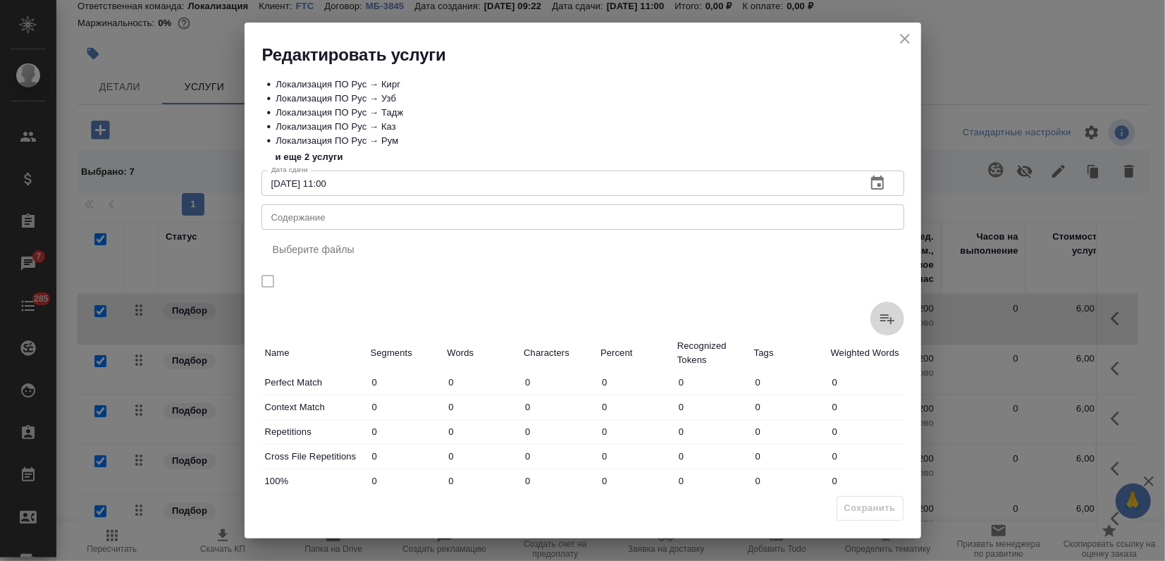
click at [879, 312] on icon at bounding box center [887, 318] width 17 height 17
click at [0, 0] on input "file" at bounding box center [0, 0] width 0 height 0
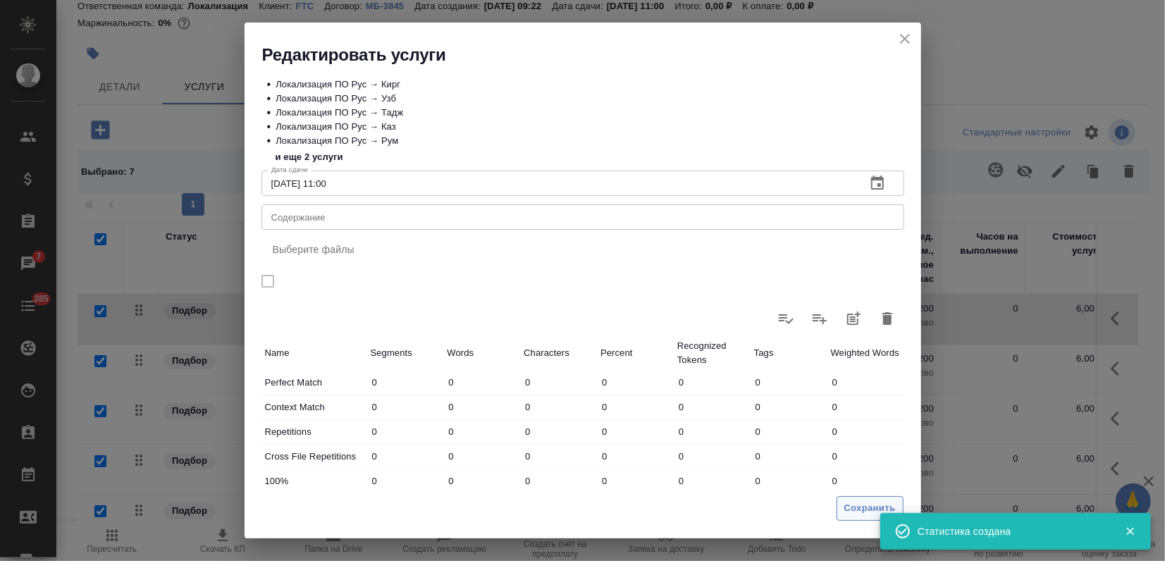
click at [874, 514] on span "Сохранить" at bounding box center [869, 508] width 51 height 16
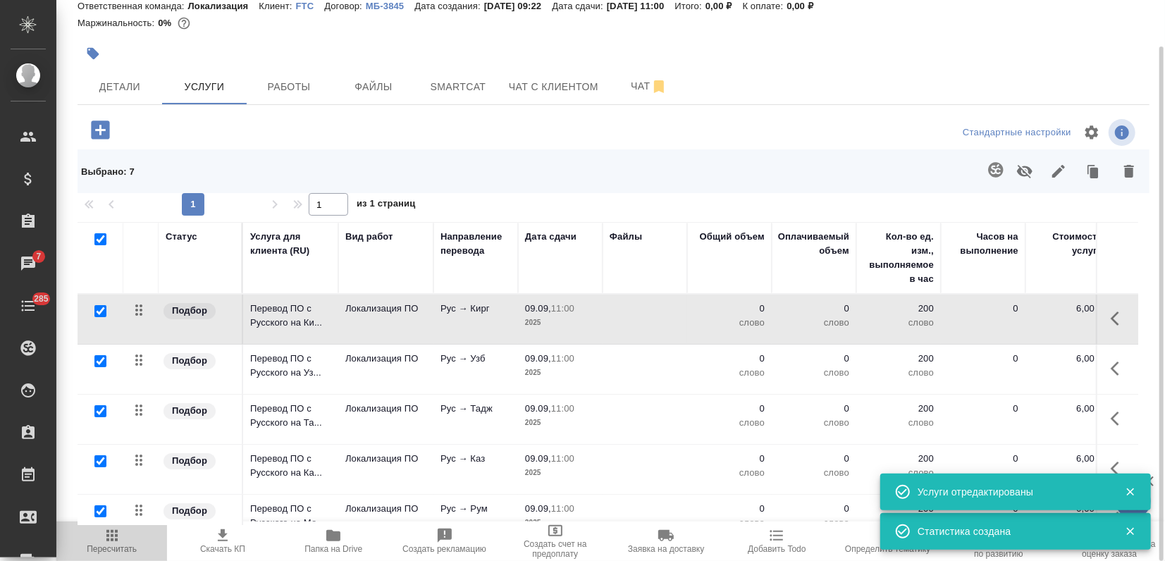
click at [135, 541] on span "Пересчитать" at bounding box center [112, 540] width 94 height 27
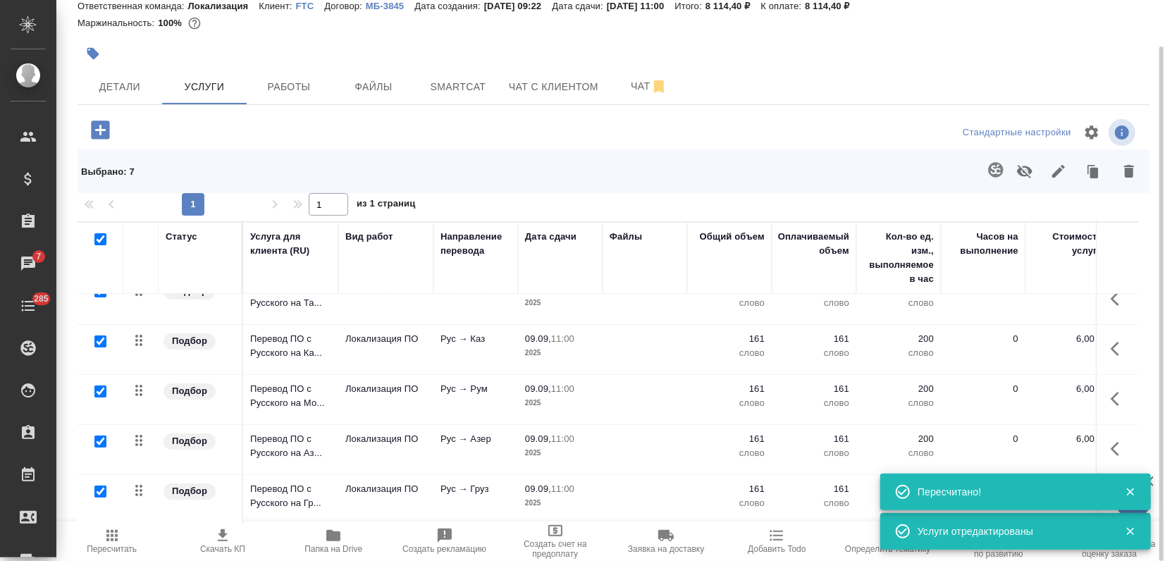
scroll to position [130, 0]
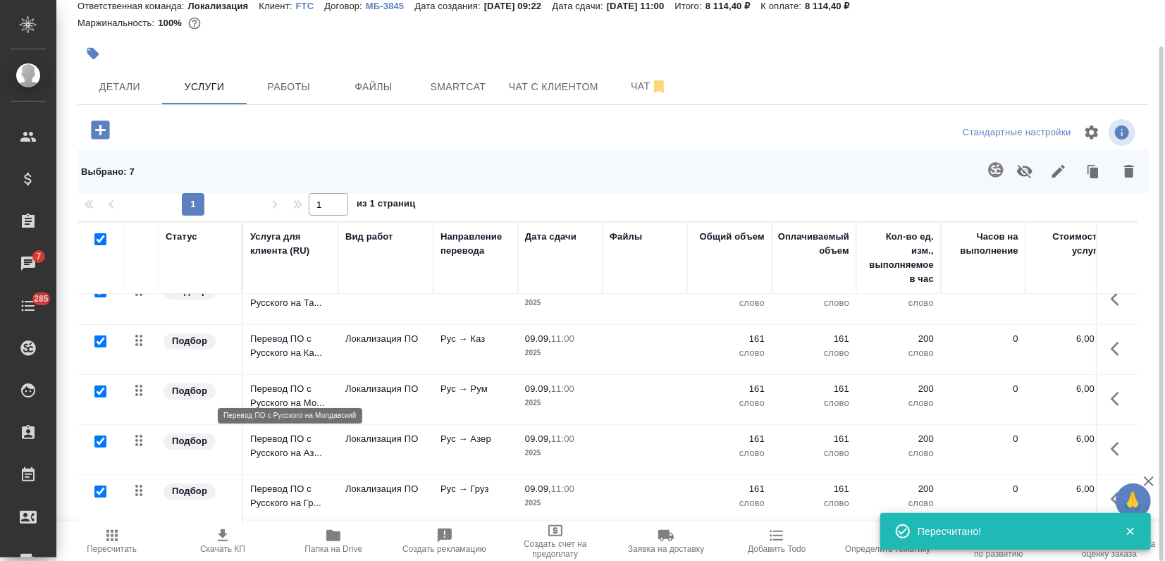
click at [323, 396] on p "Перевод ПО с Русского на Мо..." at bounding box center [290, 396] width 81 height 28
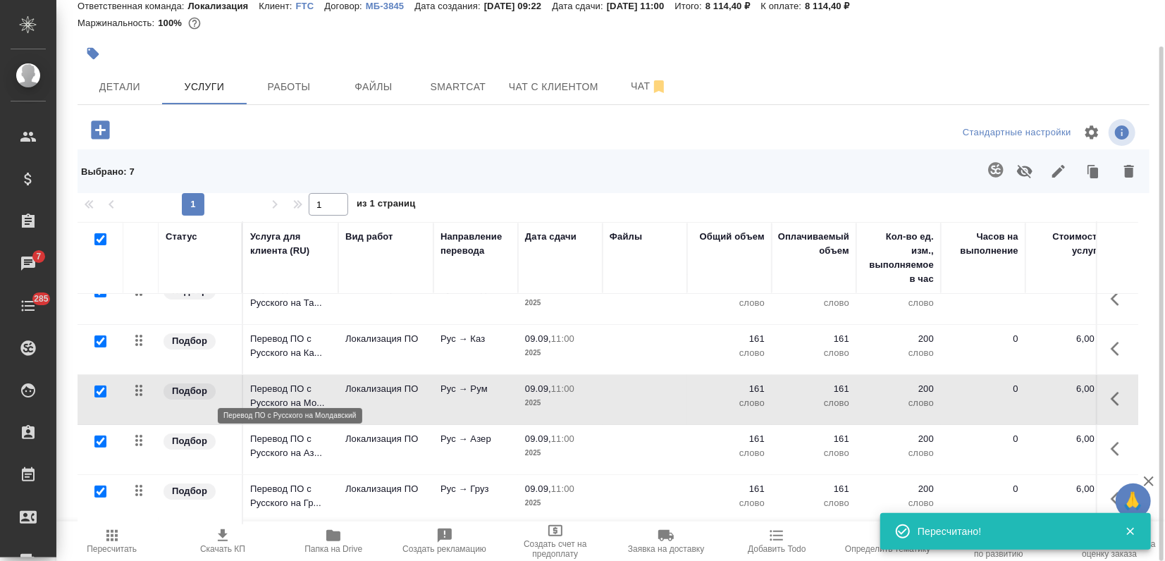
click at [323, 396] on p "Перевод ПО с Русского на Мо..." at bounding box center [290, 396] width 81 height 28
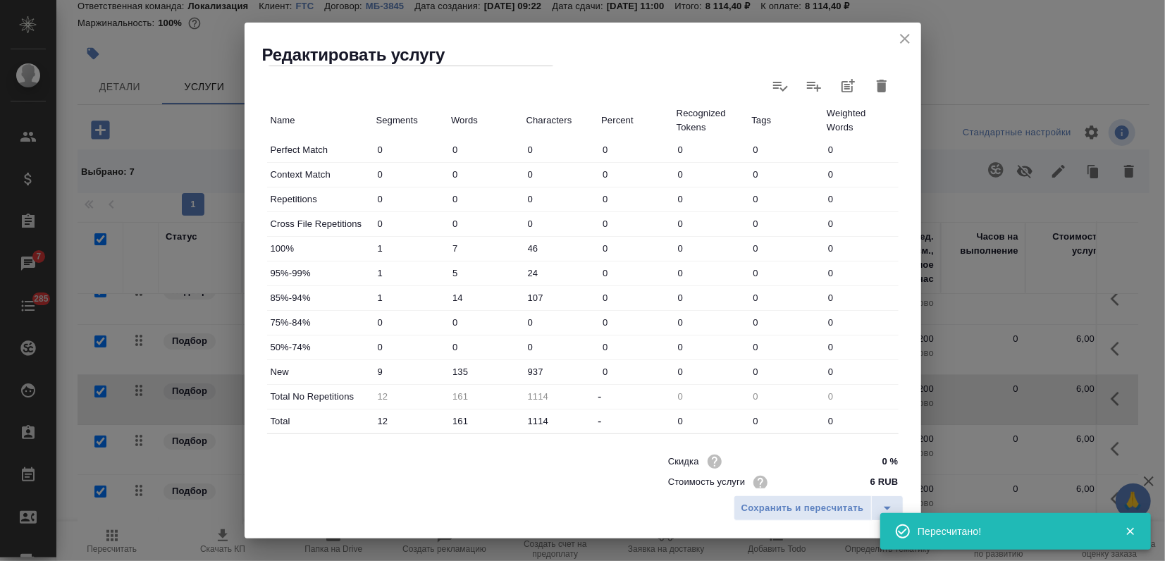
scroll to position [391, 0]
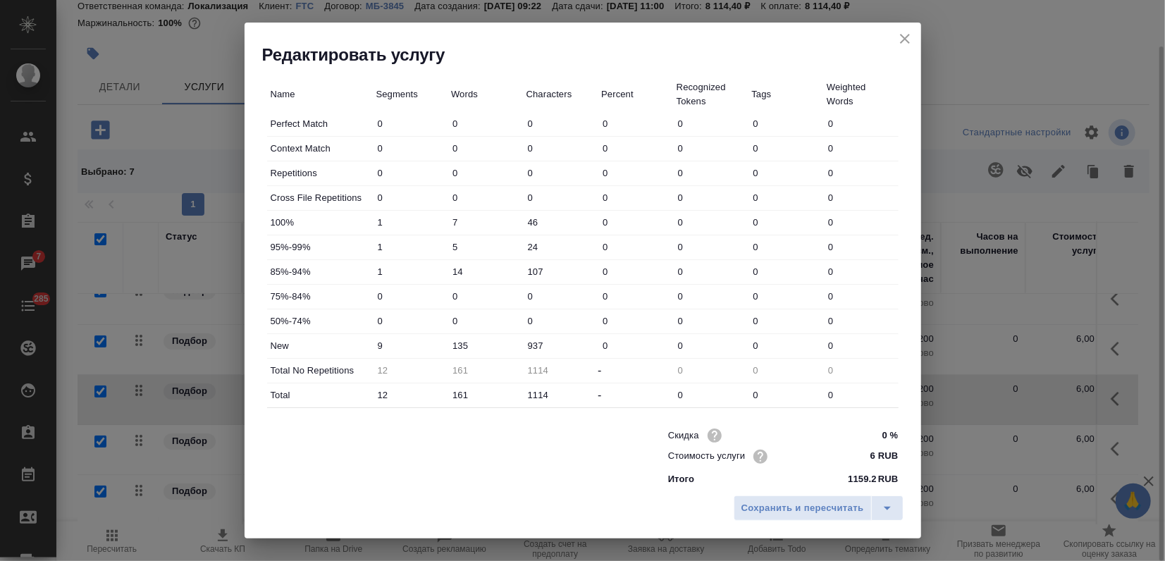
drag, startPoint x: 910, startPoint y: 41, endPoint x: 564, endPoint y: 185, distance: 374.9
click at [910, 40] on icon "close" at bounding box center [904, 38] width 17 height 17
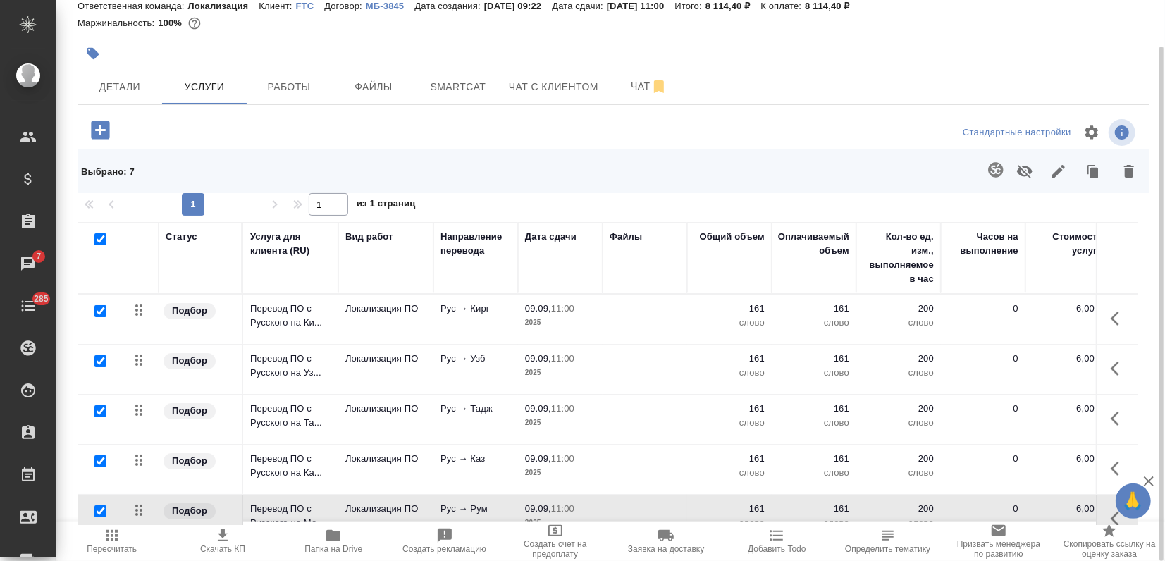
scroll to position [0, 0]
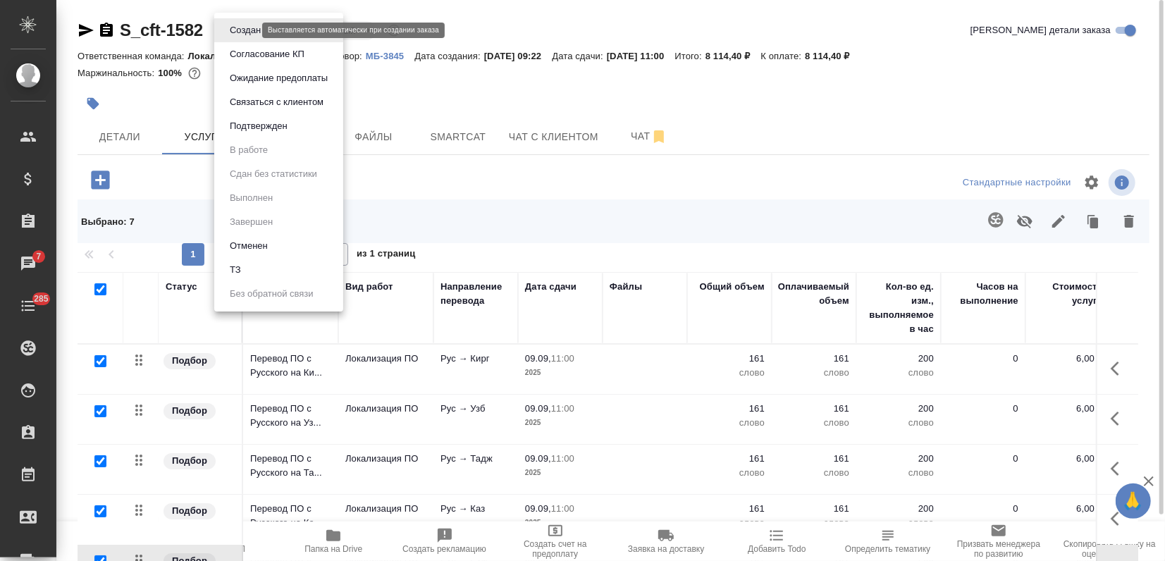
click at [241, 27] on body "🙏 .cls-1 fill:#fff; AWATERA Zagorodnikh Viktoria Клиенты Спецификации Заказы 7 …" at bounding box center [582, 280] width 1165 height 561
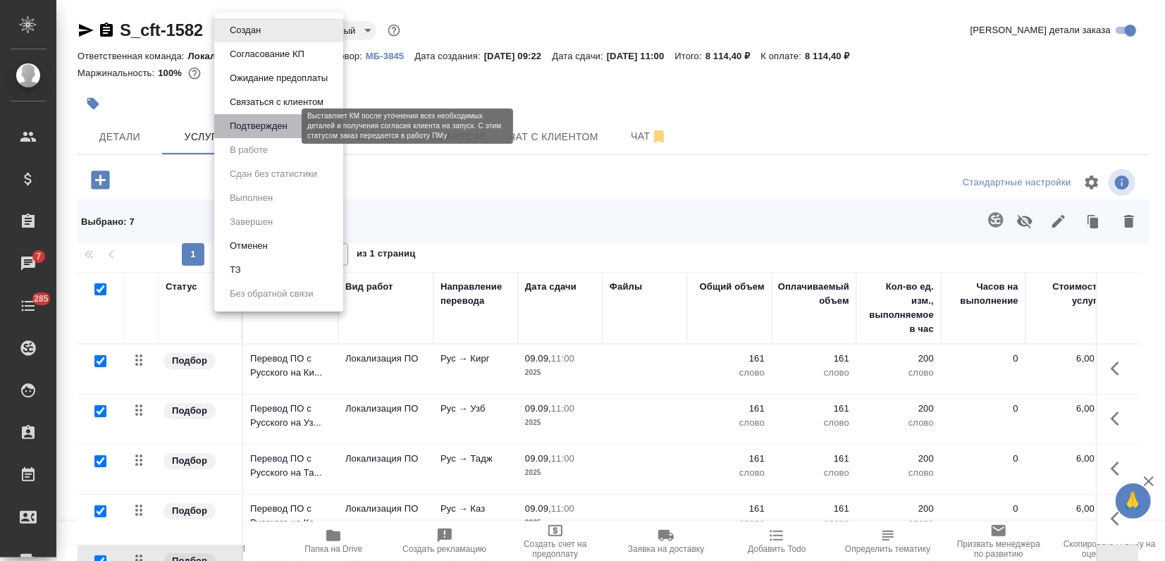
click at [266, 125] on button "Подтвержден" at bounding box center [258, 126] width 66 height 16
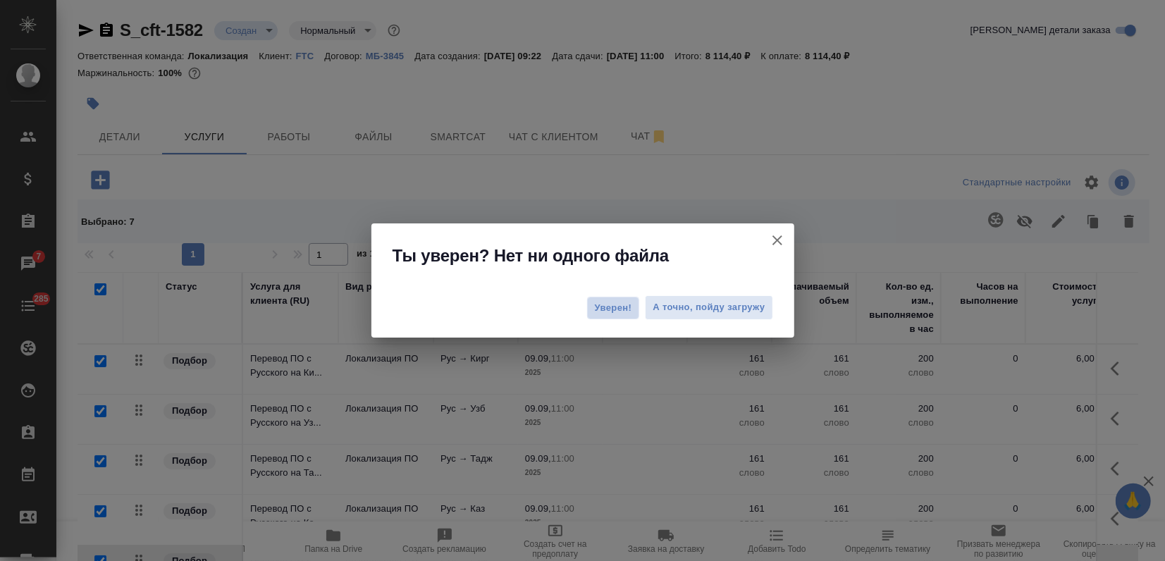
click at [595, 303] on span "Уверен!" at bounding box center [613, 308] width 37 height 14
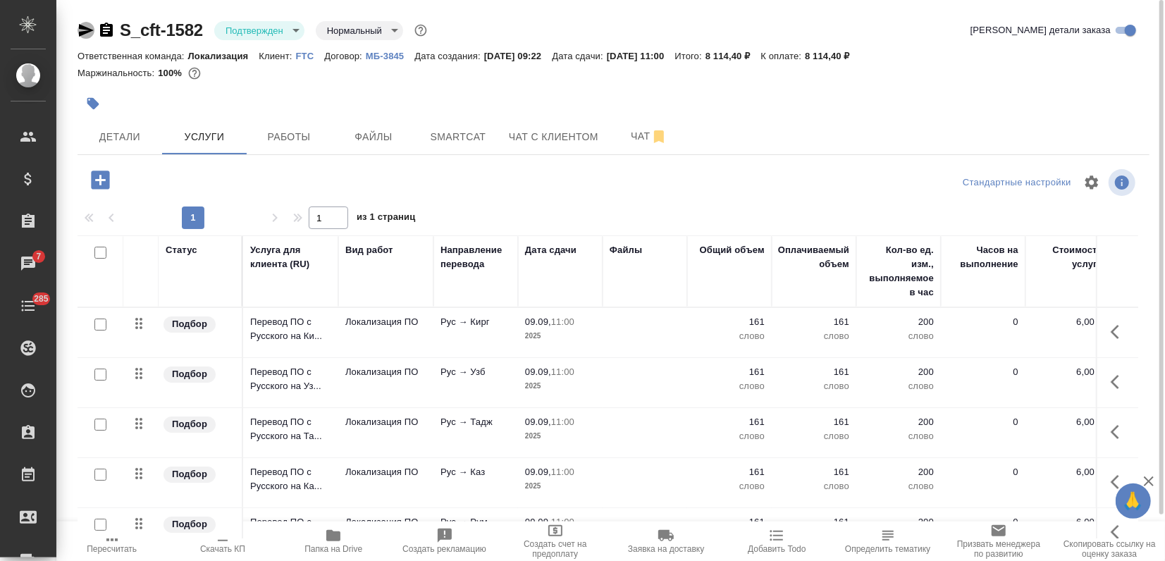
click at [84, 27] on icon "button" at bounding box center [86, 30] width 15 height 13
